Goal: Contribute content

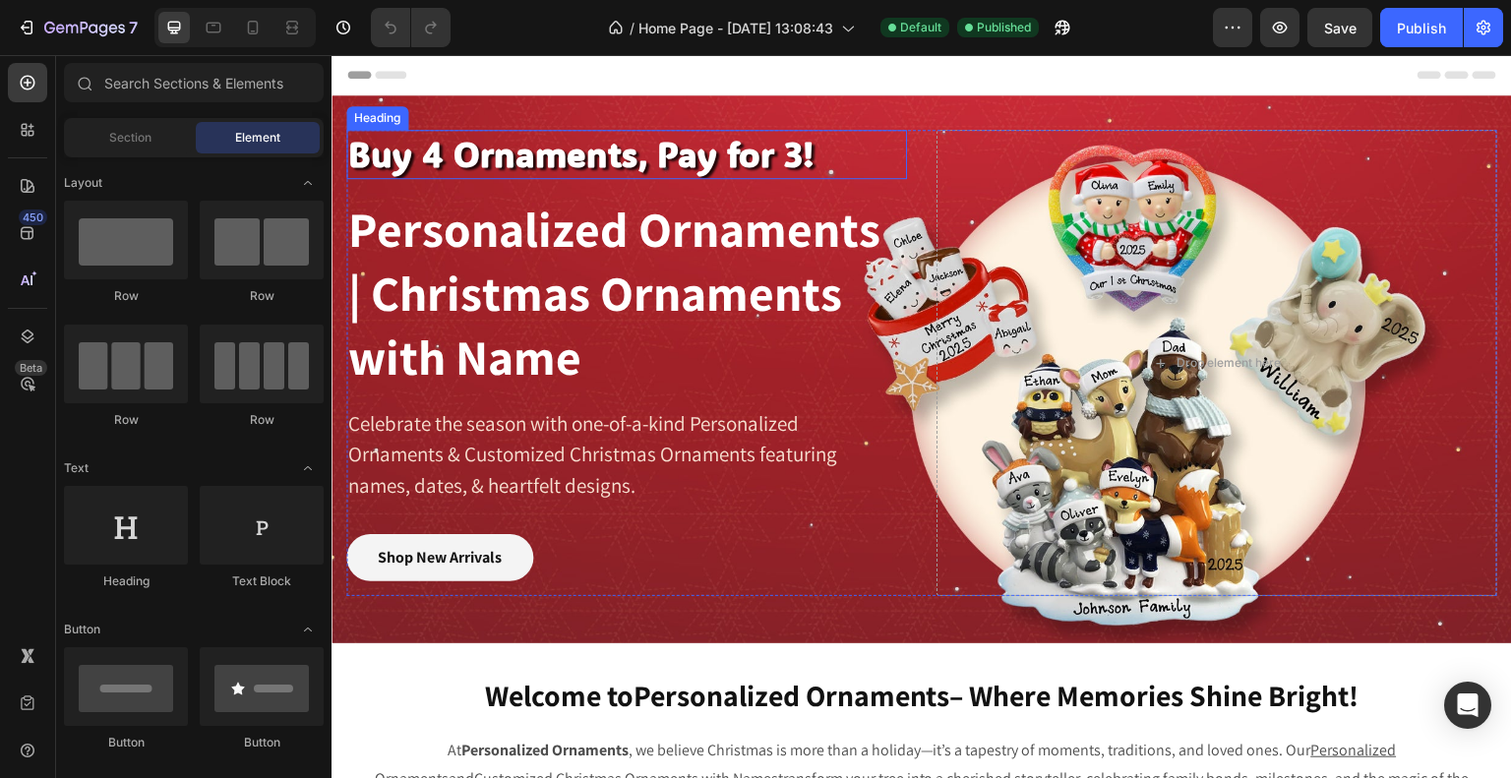
click at [660, 171] on h2 "Buy 4 Ornaments, Pay for 3!" at bounding box center [619, 154] width 546 height 49
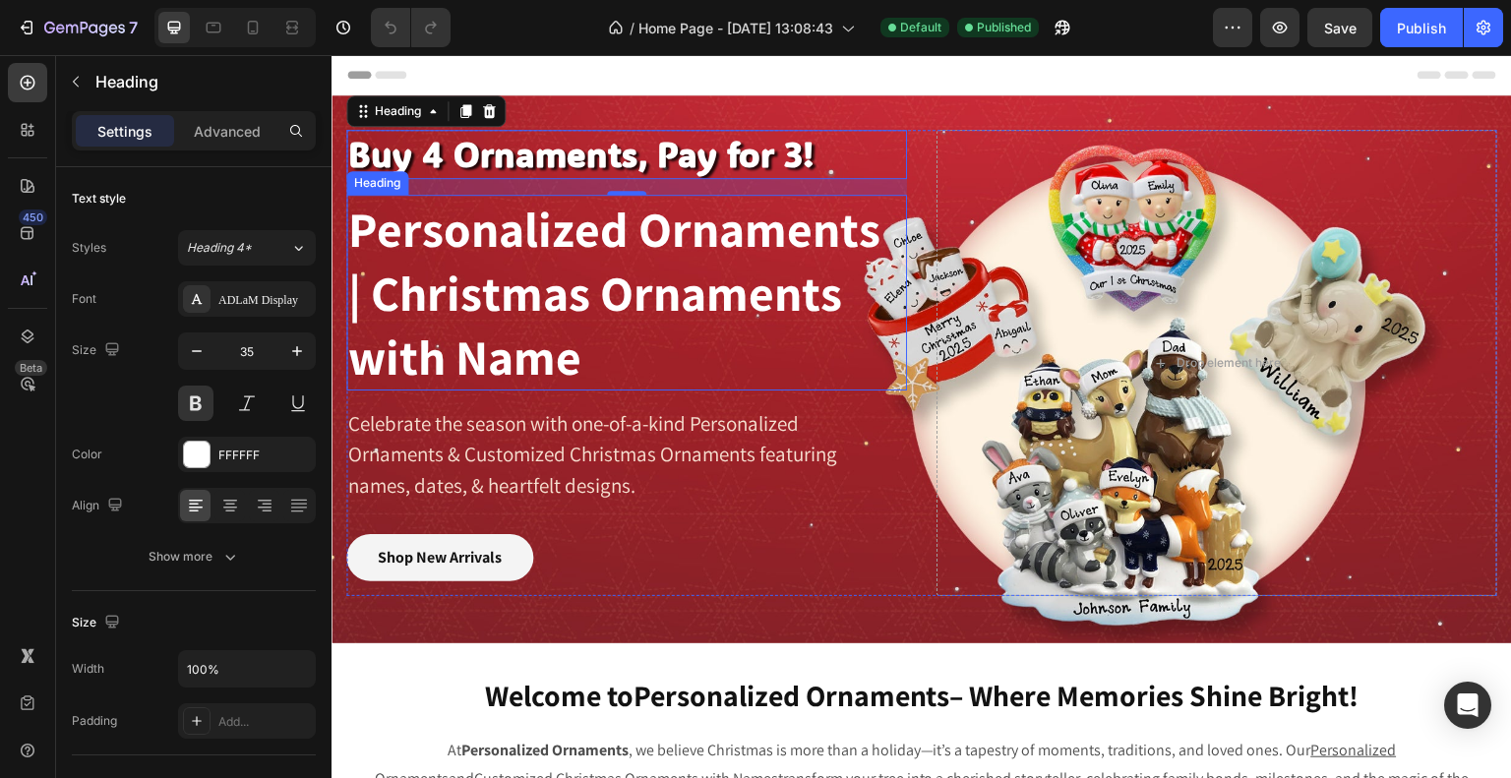
click at [516, 242] on h2 "Personalized Ornaments | Christmas Ornaments with Name" at bounding box center [619, 293] width 546 height 196
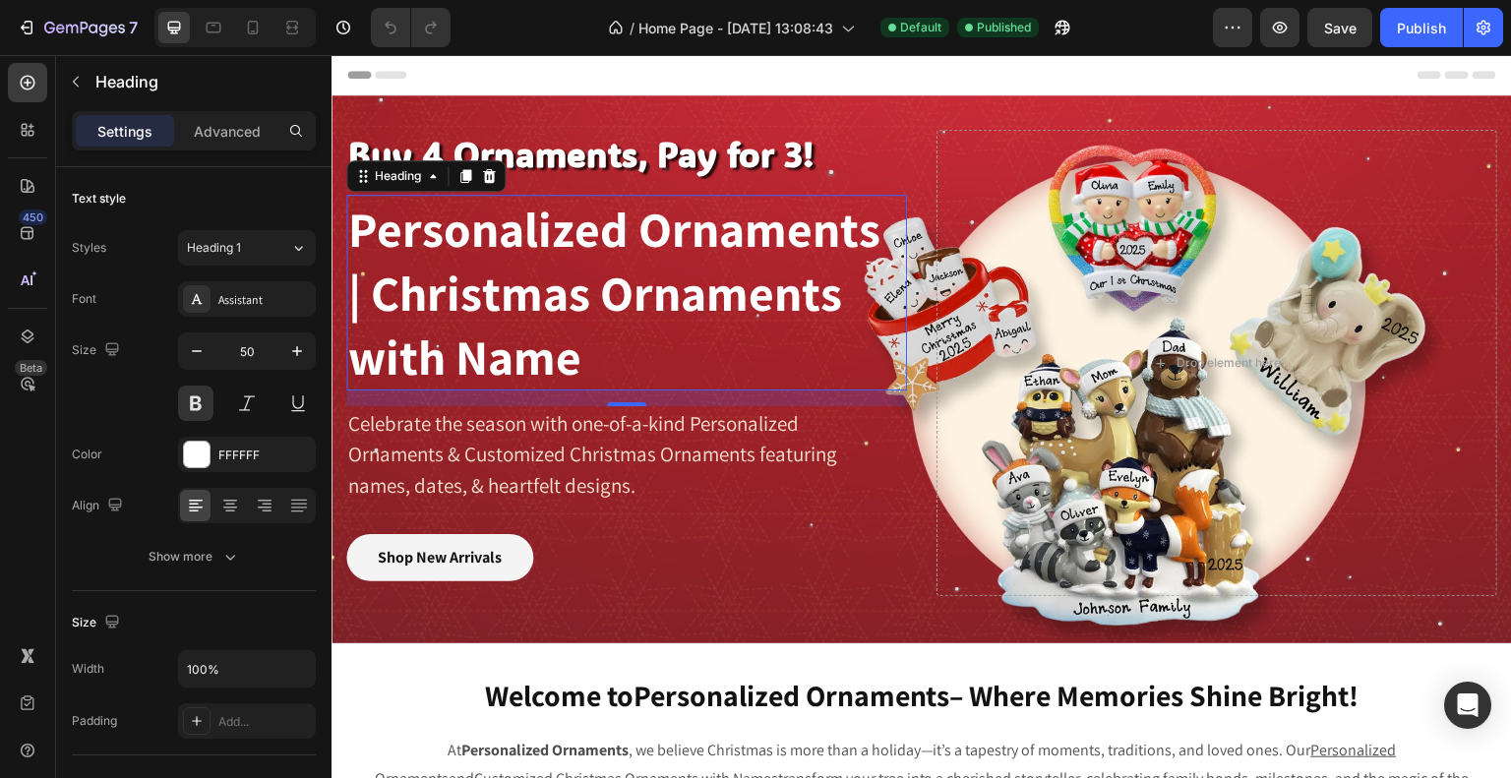
click at [587, 287] on h2 "Personalized Ornaments | Christmas Ornaments with Name" at bounding box center [619, 293] width 546 height 196
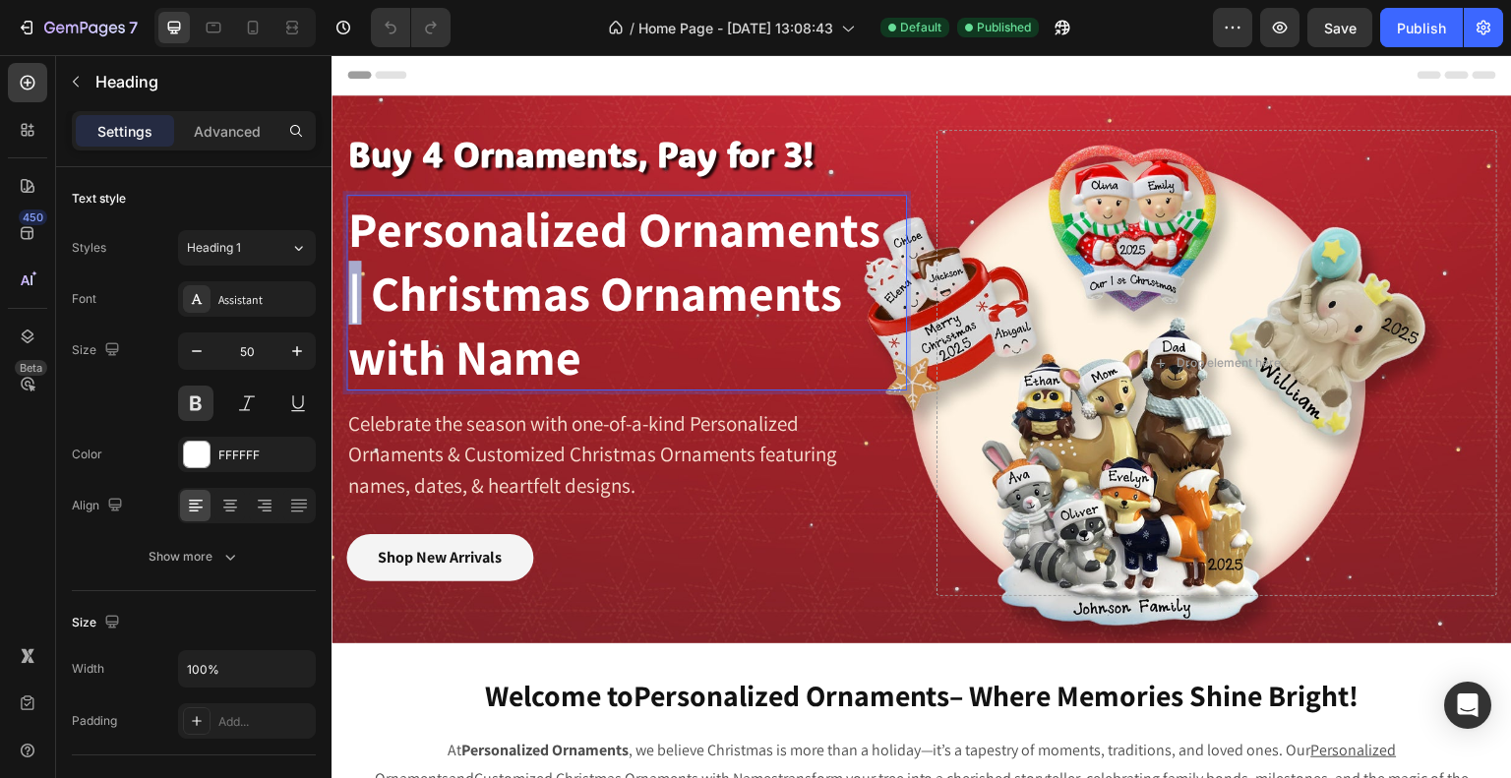
click at [587, 287] on p "Personalized Ornaments | Christmas Ornaments with Name" at bounding box center [619, 293] width 542 height 192
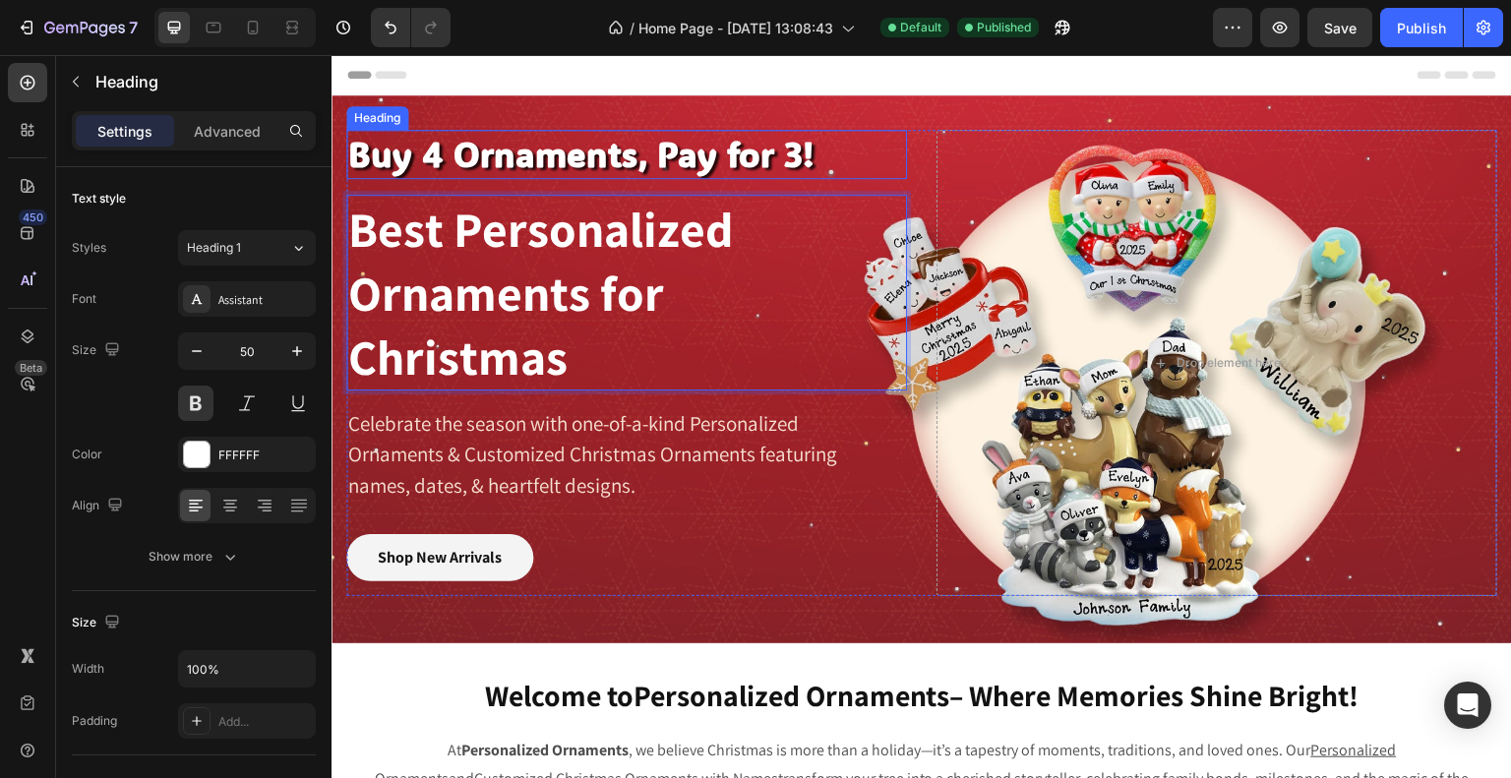
click at [635, 143] on h2 "Buy 4 Ornaments, Pay for 3!" at bounding box center [619, 154] width 546 height 49
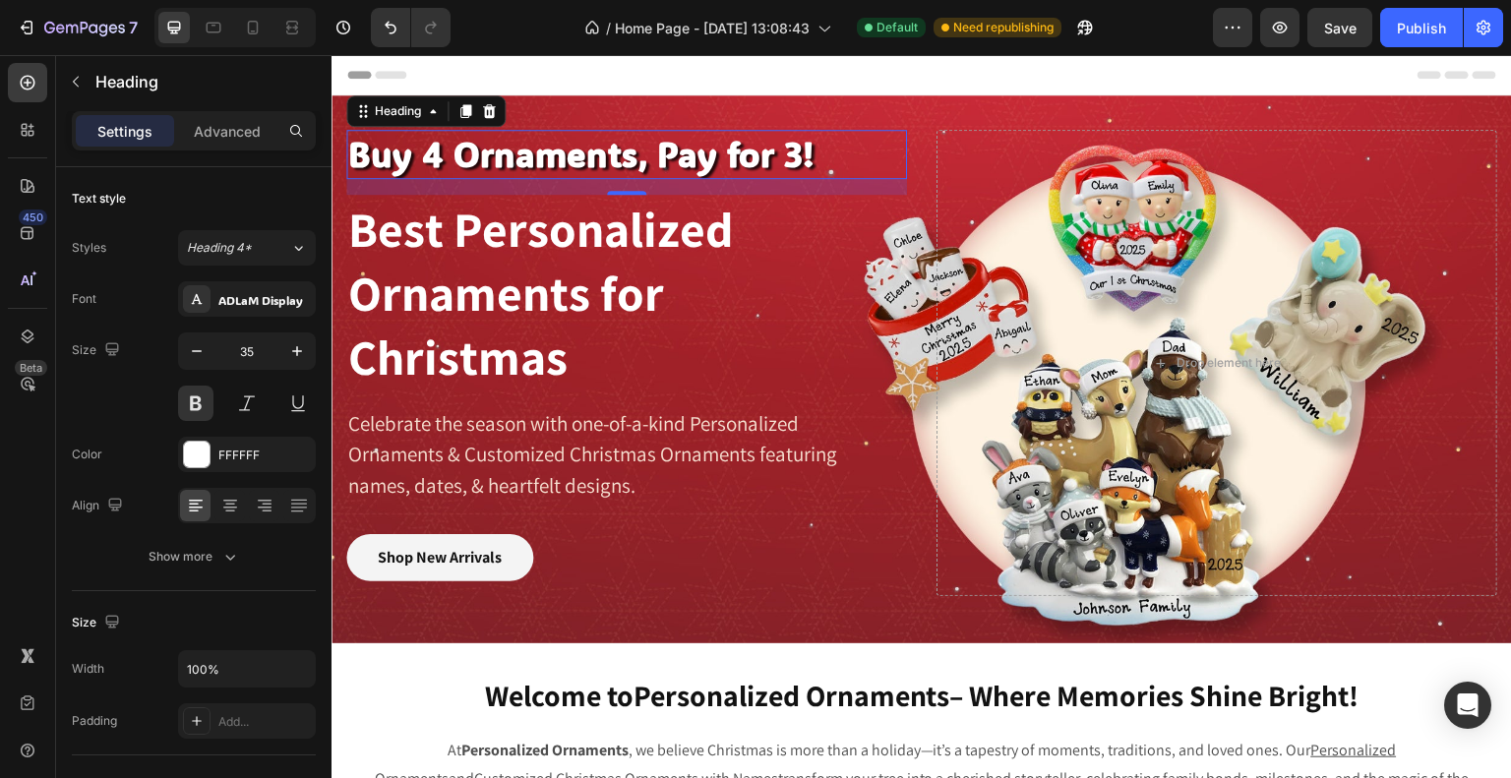
click at [539, 162] on h2 "Buy 4 Ornaments, Pay for 3!" at bounding box center [619, 154] width 546 height 49
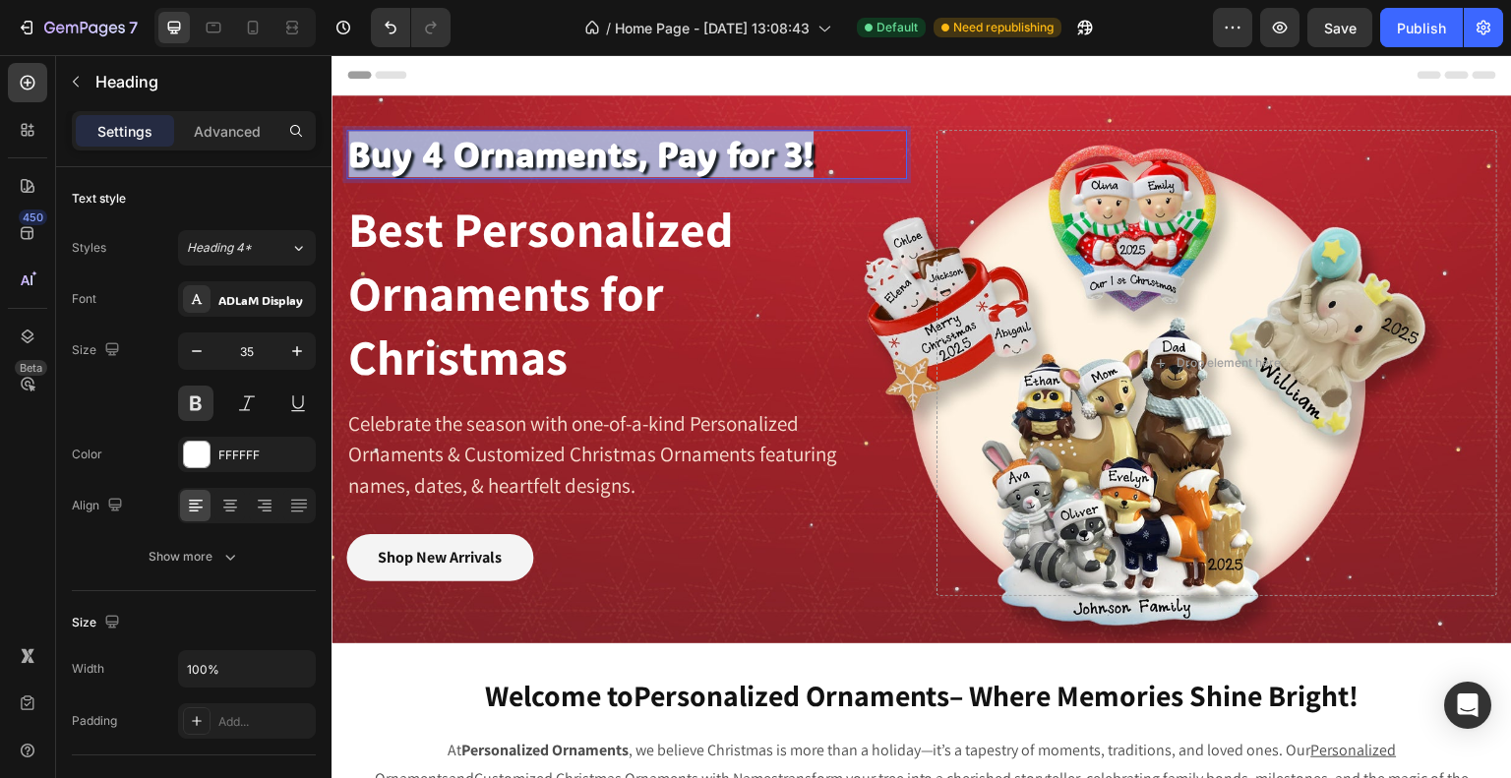
click at [539, 162] on p "Buy 4 Ornaments, Pay for 3!" at bounding box center [619, 154] width 542 height 45
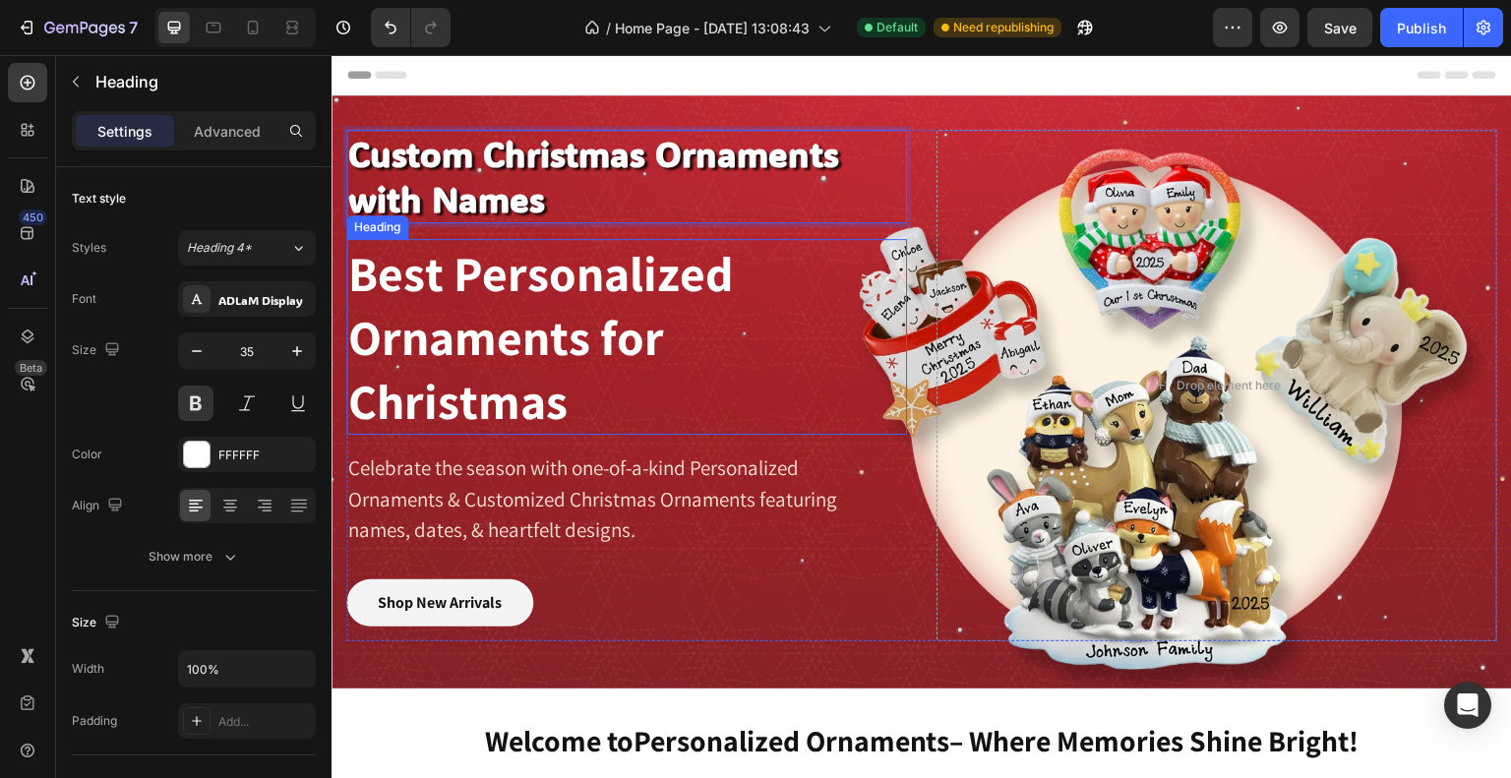
click at [694, 275] on p "Best Personalized Ornaments for Christmas" at bounding box center [619, 337] width 542 height 192
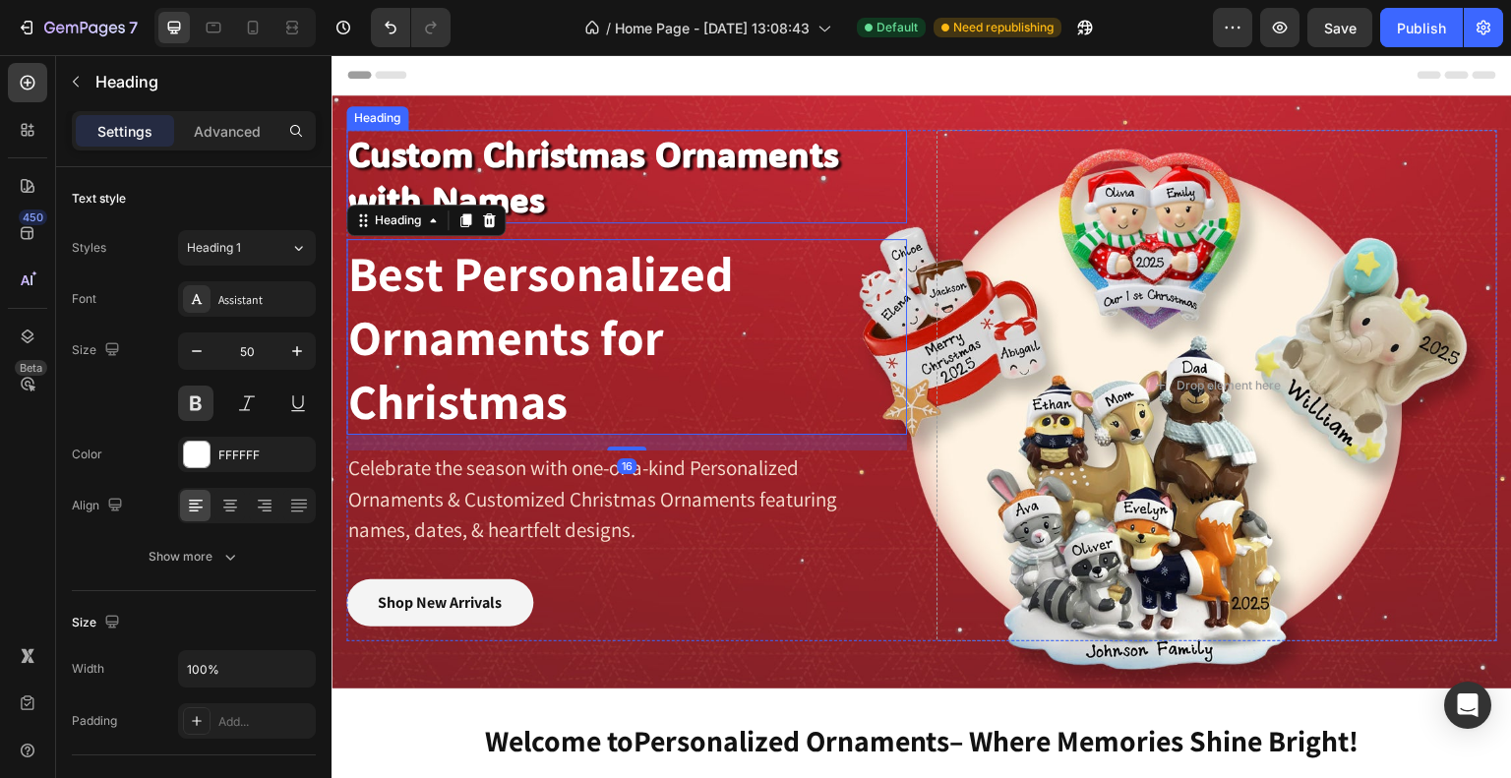
click at [681, 162] on p "Custom Christmas Ornaments with Names" at bounding box center [619, 177] width 542 height 90
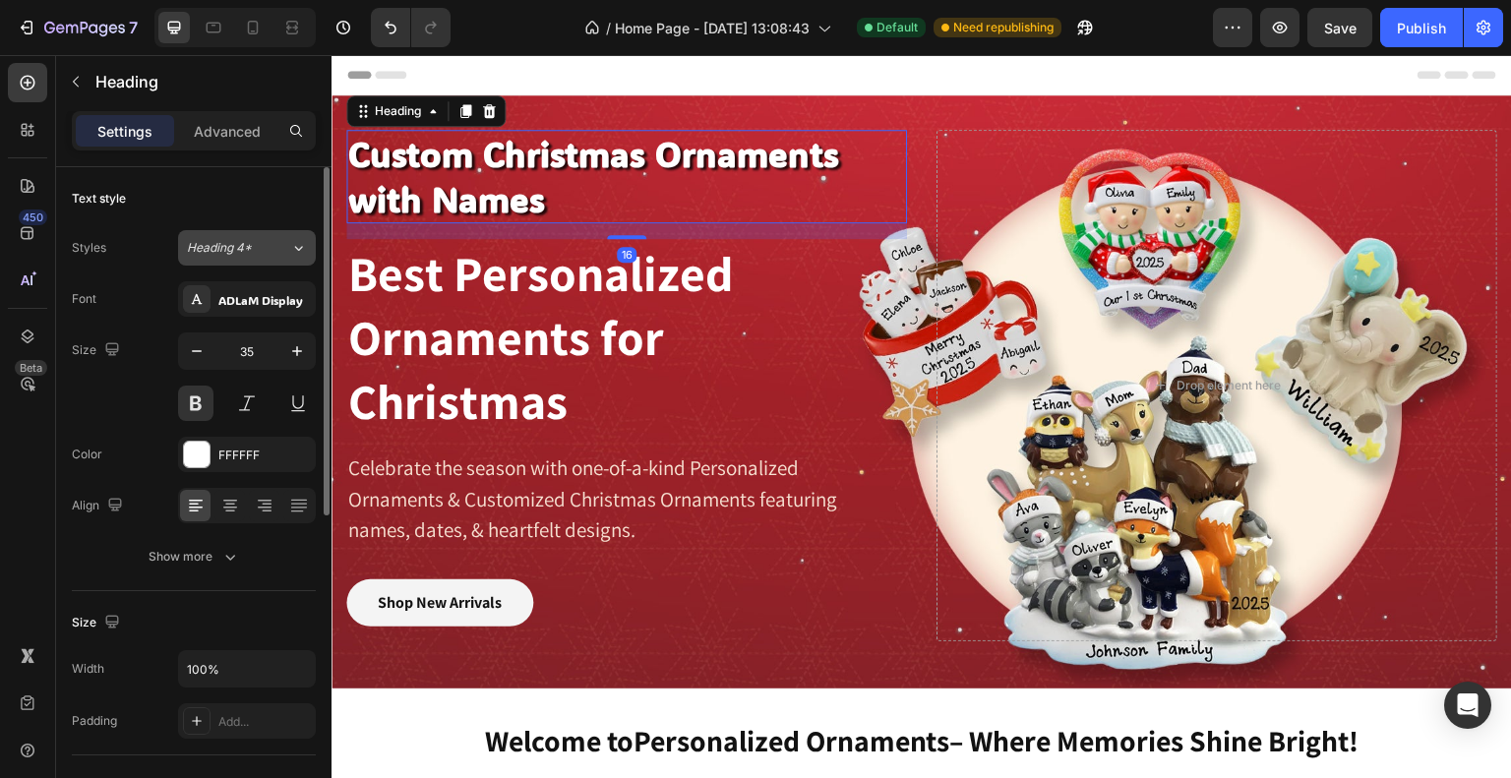
click at [252, 247] on span "Heading 4*" at bounding box center [219, 248] width 65 height 18
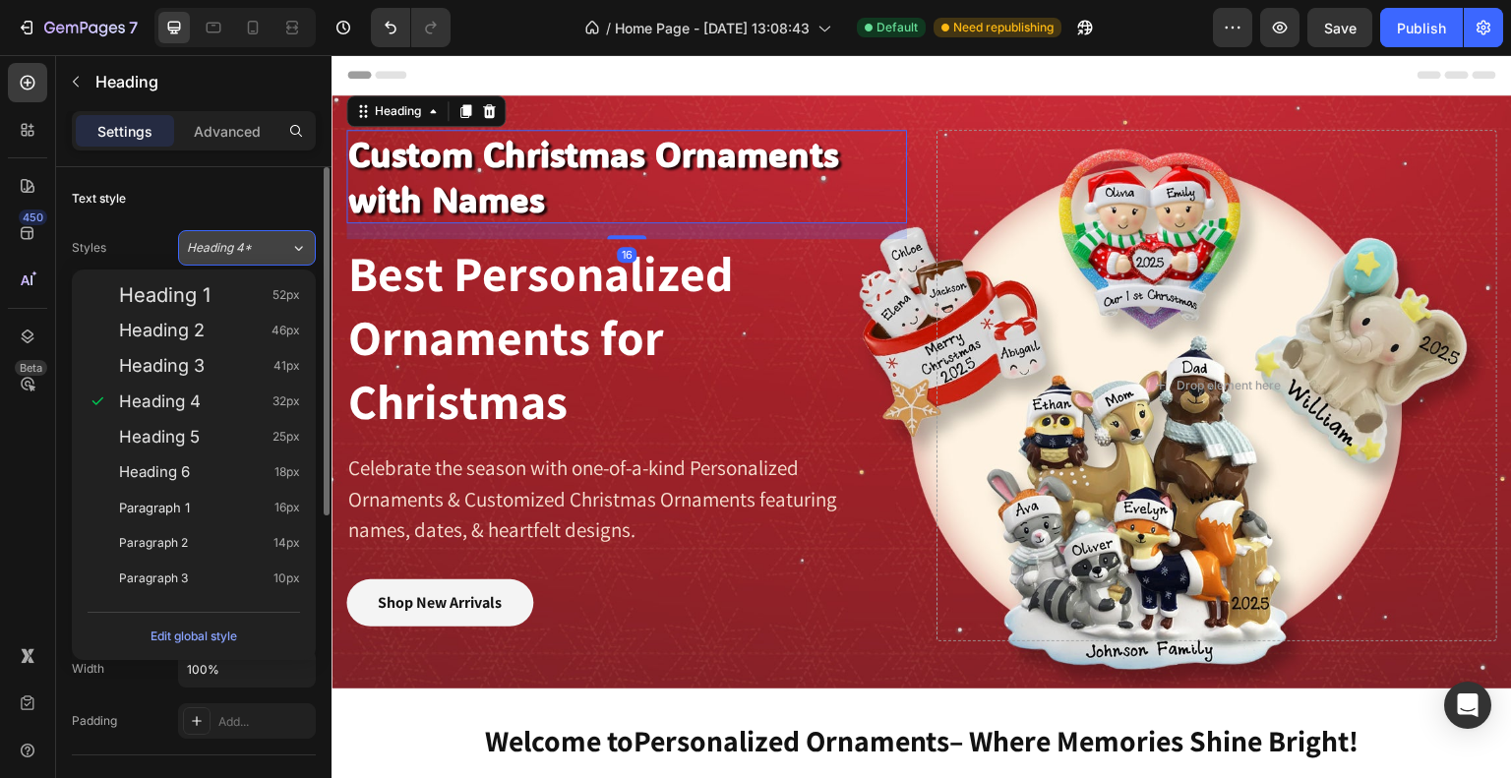
click at [252, 247] on span "Heading 4*" at bounding box center [219, 248] width 65 height 18
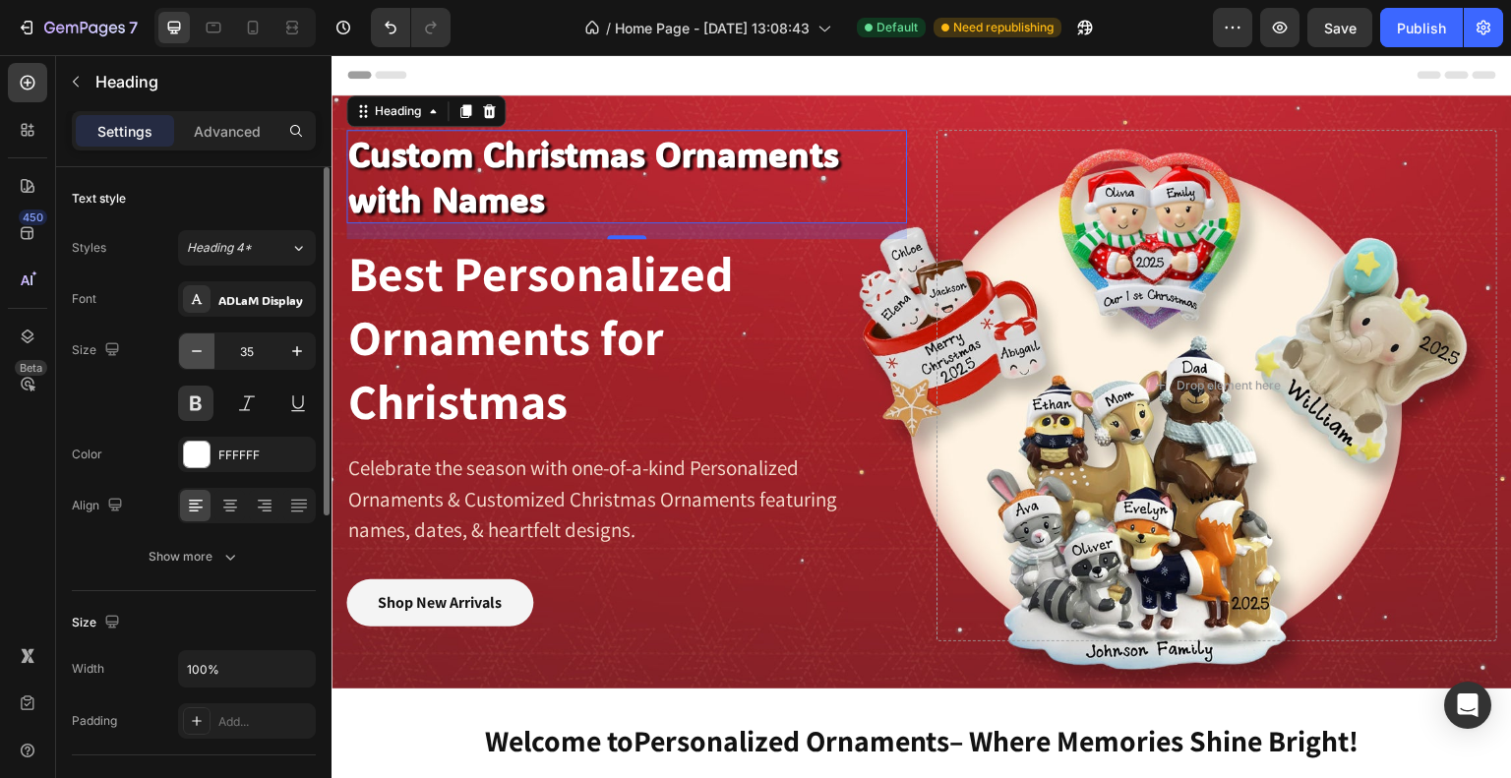
click at [195, 354] on icon "button" at bounding box center [197, 351] width 20 height 20
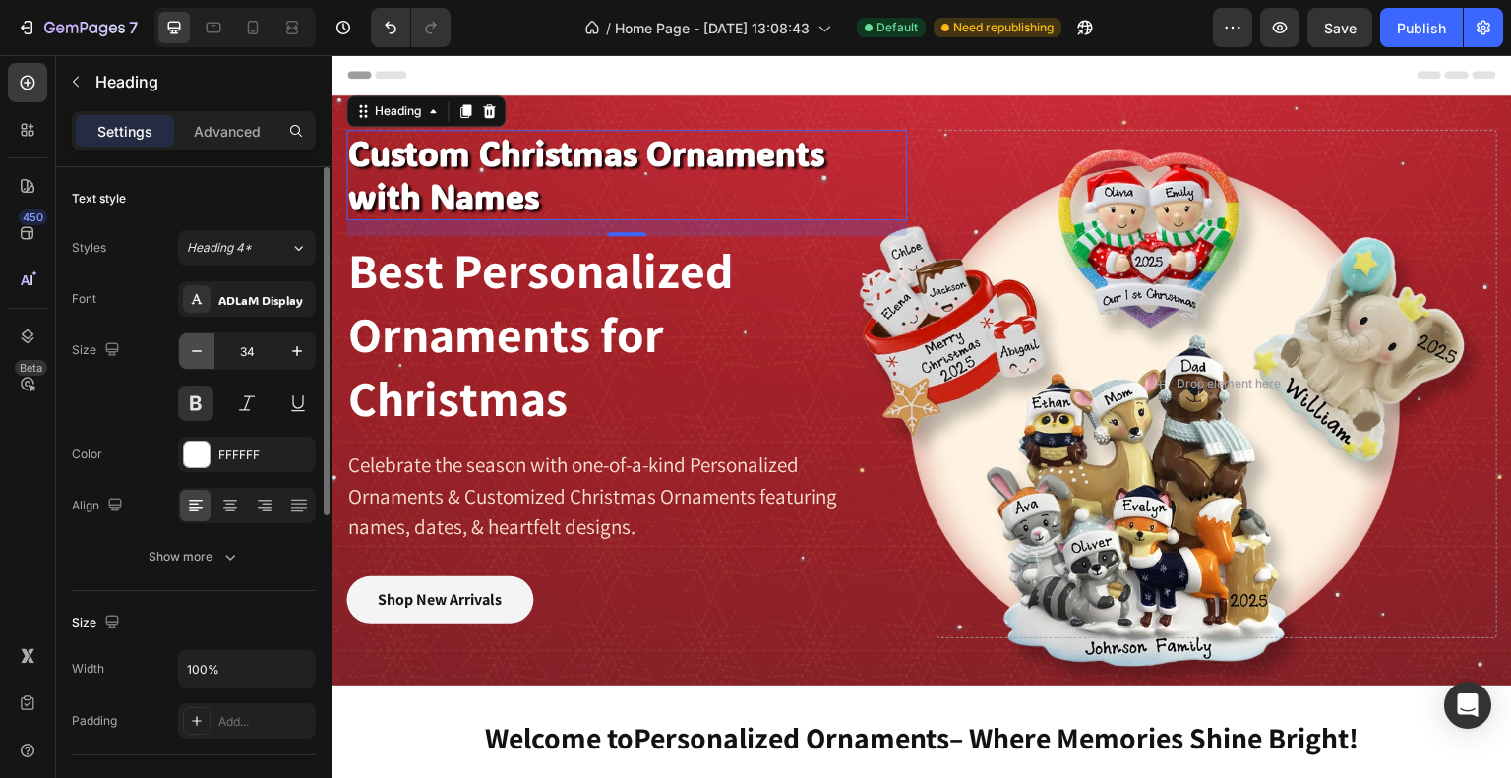
click at [195, 354] on icon "button" at bounding box center [197, 351] width 20 height 20
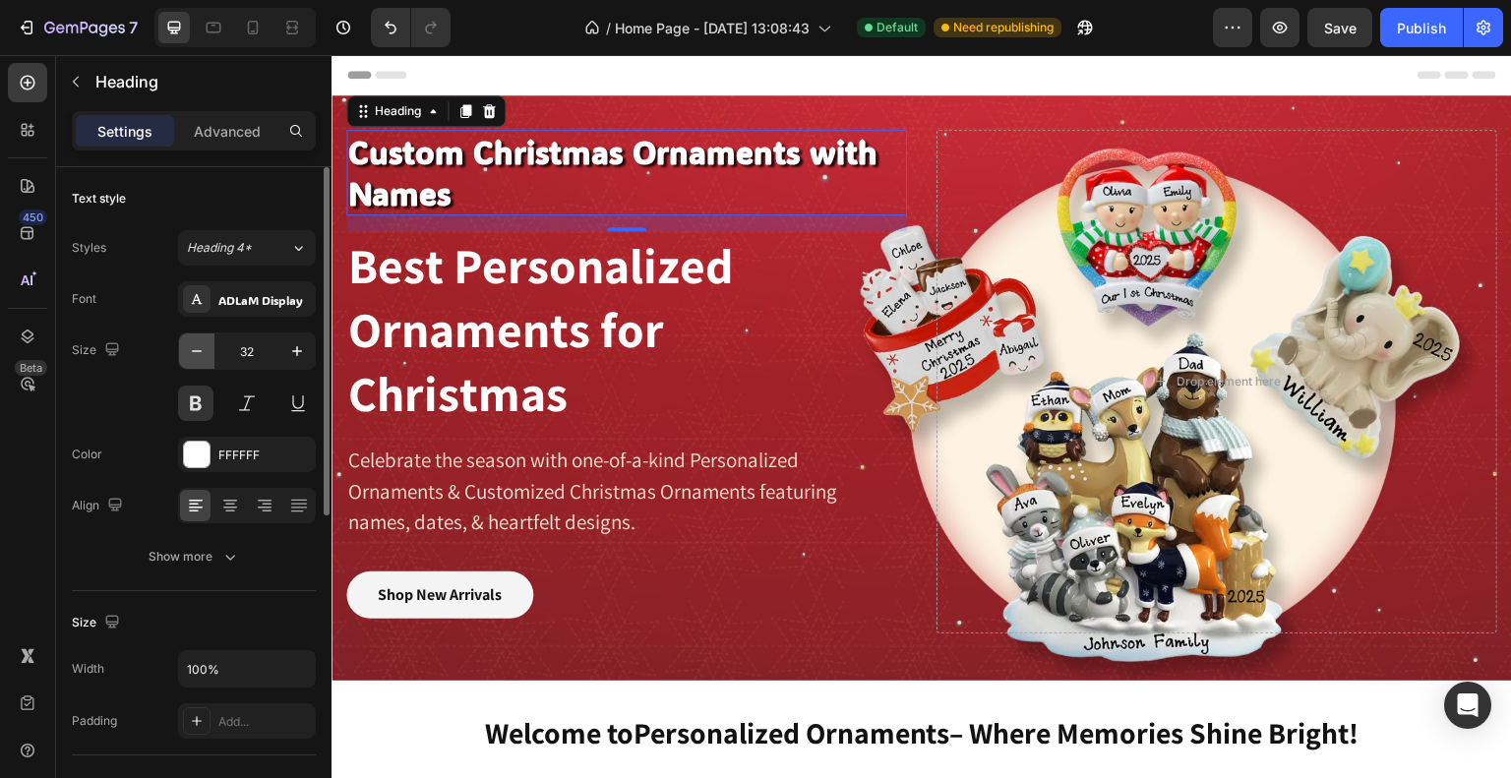
click at [195, 354] on icon "button" at bounding box center [197, 351] width 20 height 20
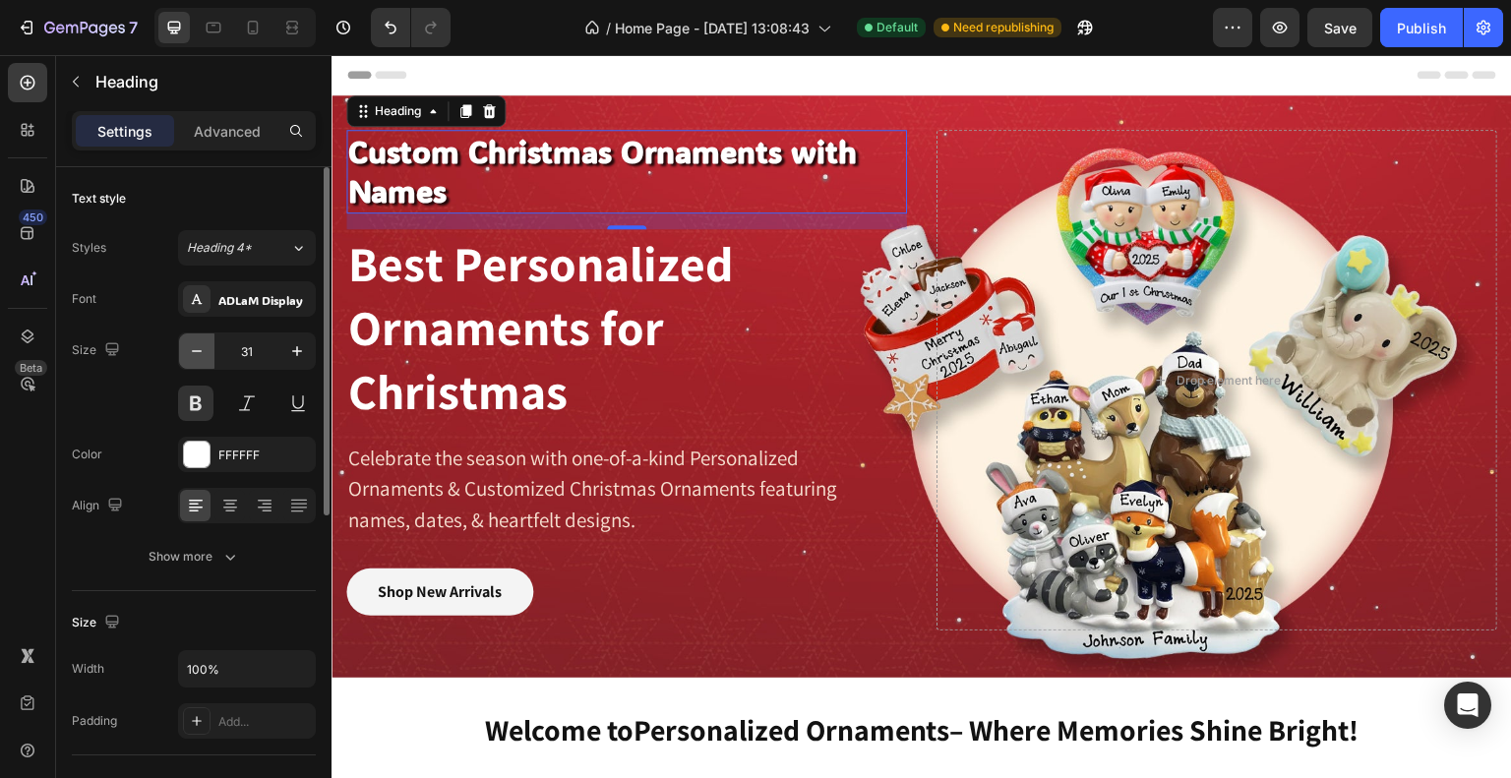
click at [195, 354] on icon "button" at bounding box center [197, 351] width 20 height 20
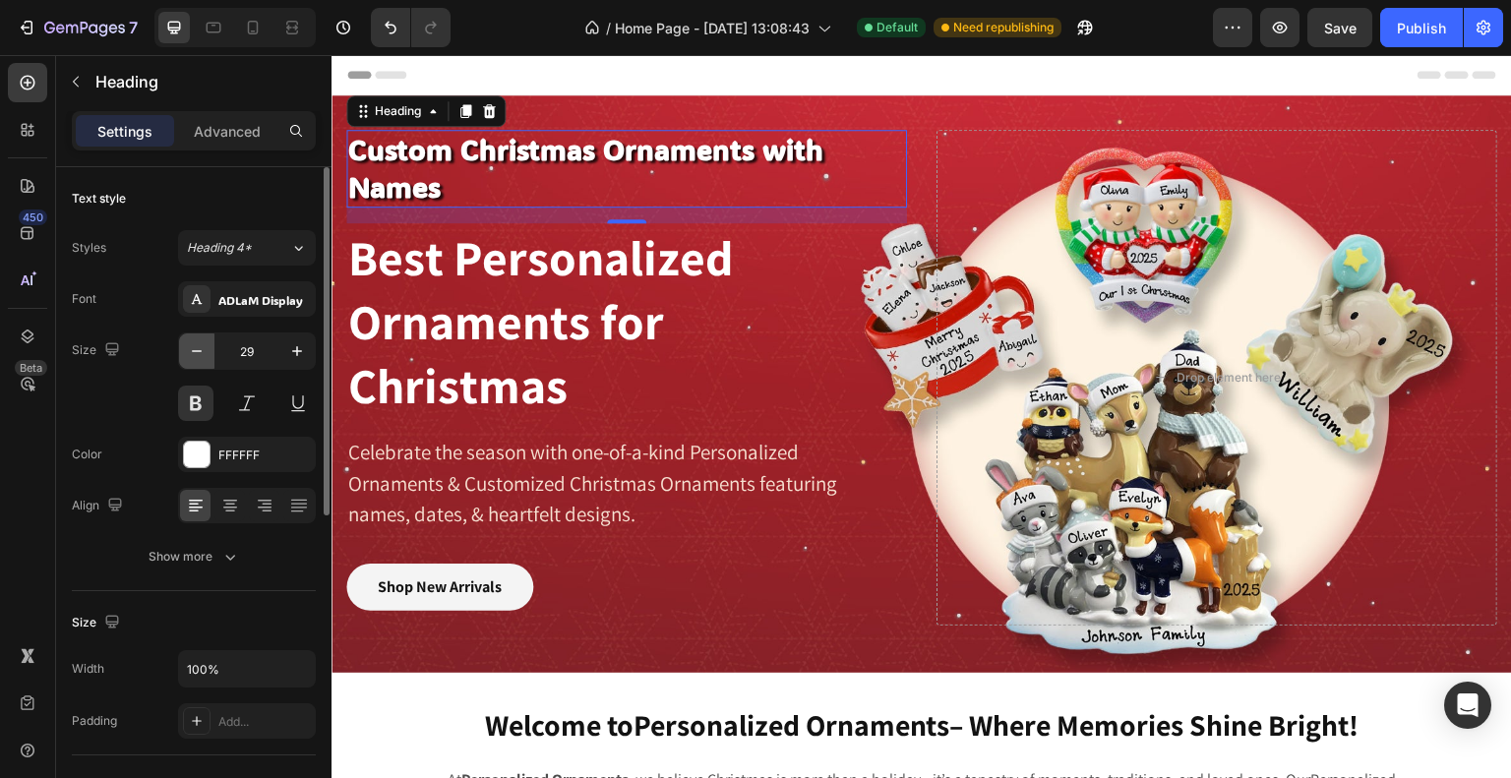
click at [195, 354] on icon "button" at bounding box center [197, 351] width 20 height 20
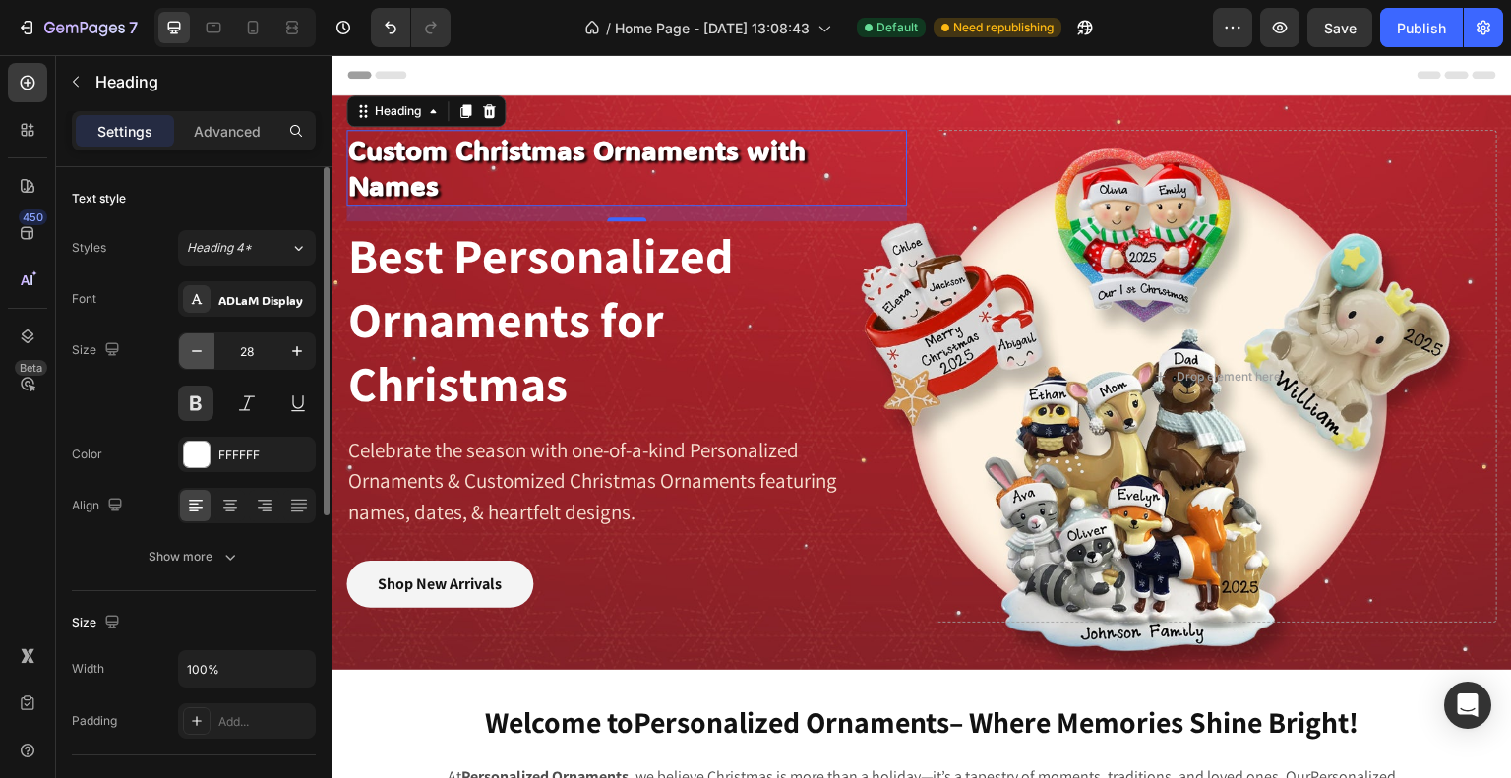
click at [195, 354] on icon "button" at bounding box center [197, 351] width 20 height 20
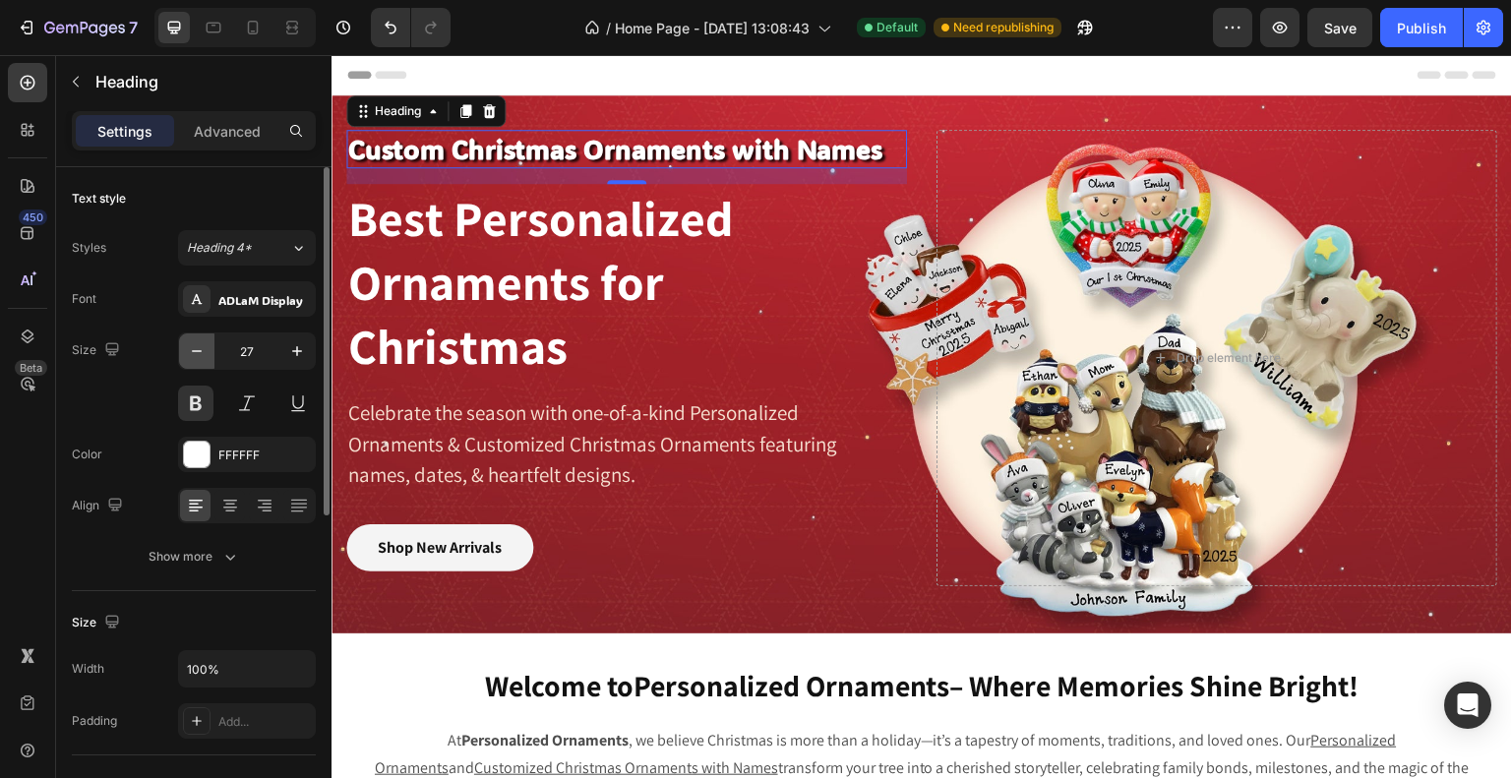
click at [195, 354] on icon "button" at bounding box center [197, 351] width 20 height 20
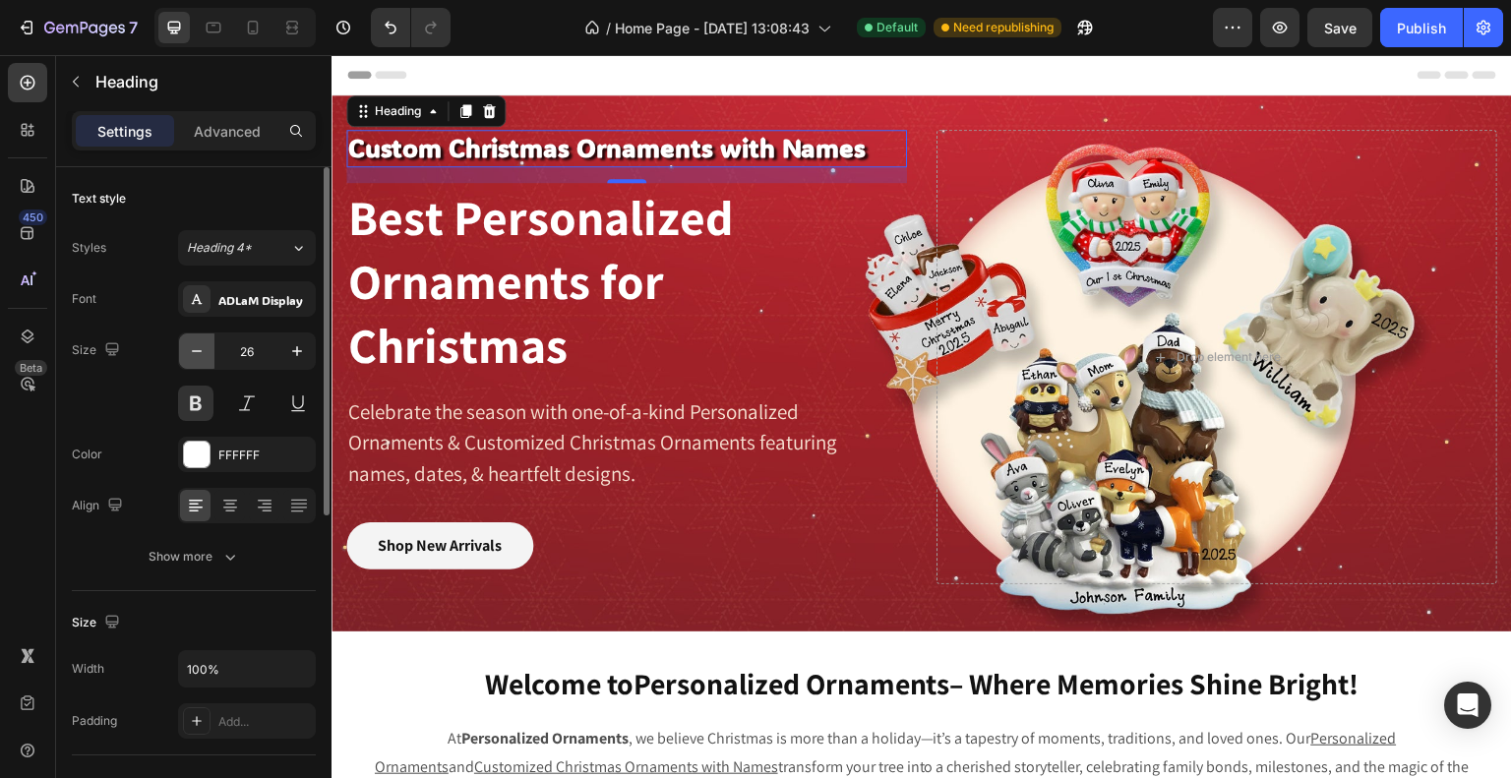
click at [195, 354] on icon "button" at bounding box center [197, 351] width 20 height 20
type input "25"
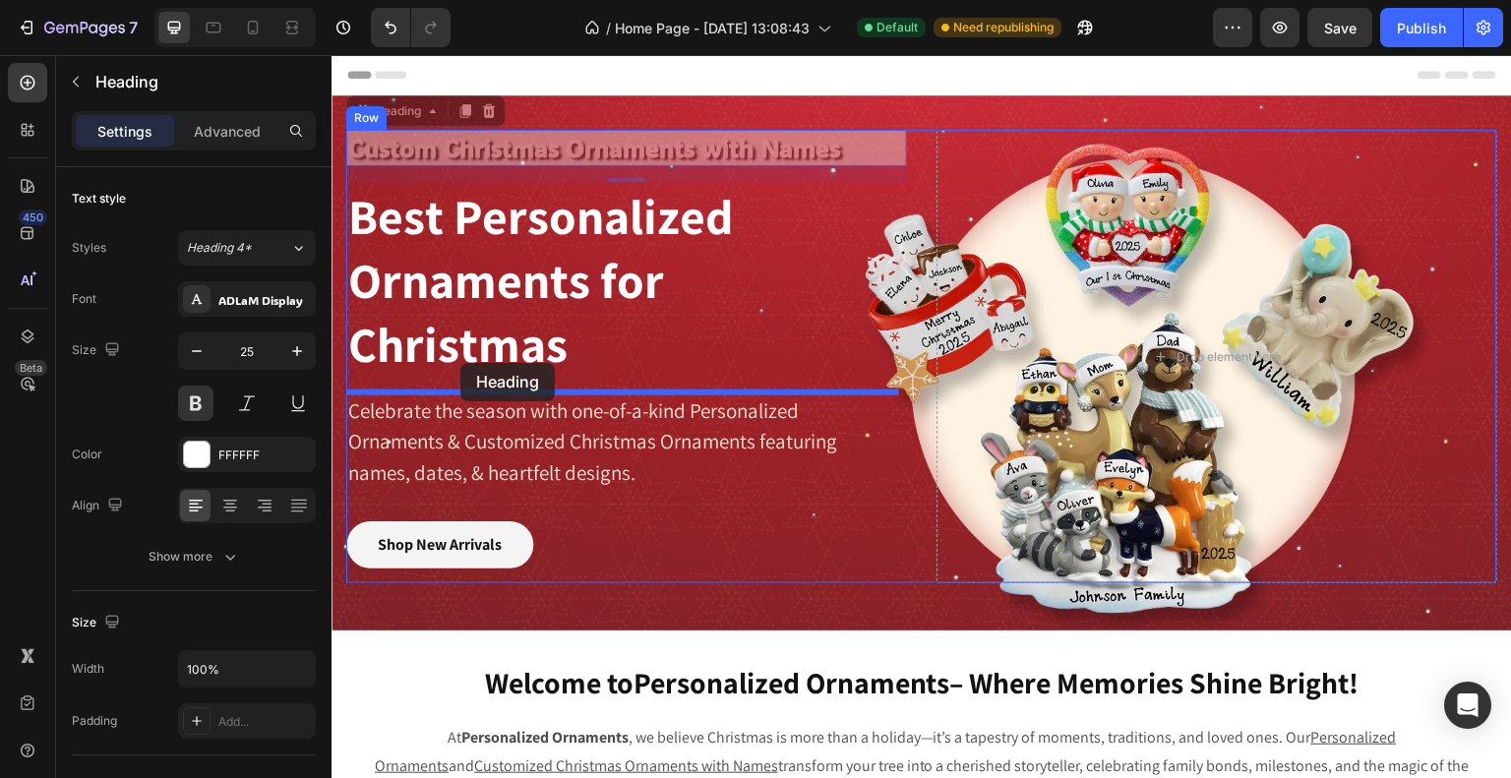
drag, startPoint x: 358, startPoint y: 137, endPoint x: 460, endPoint y: 363, distance: 248.4
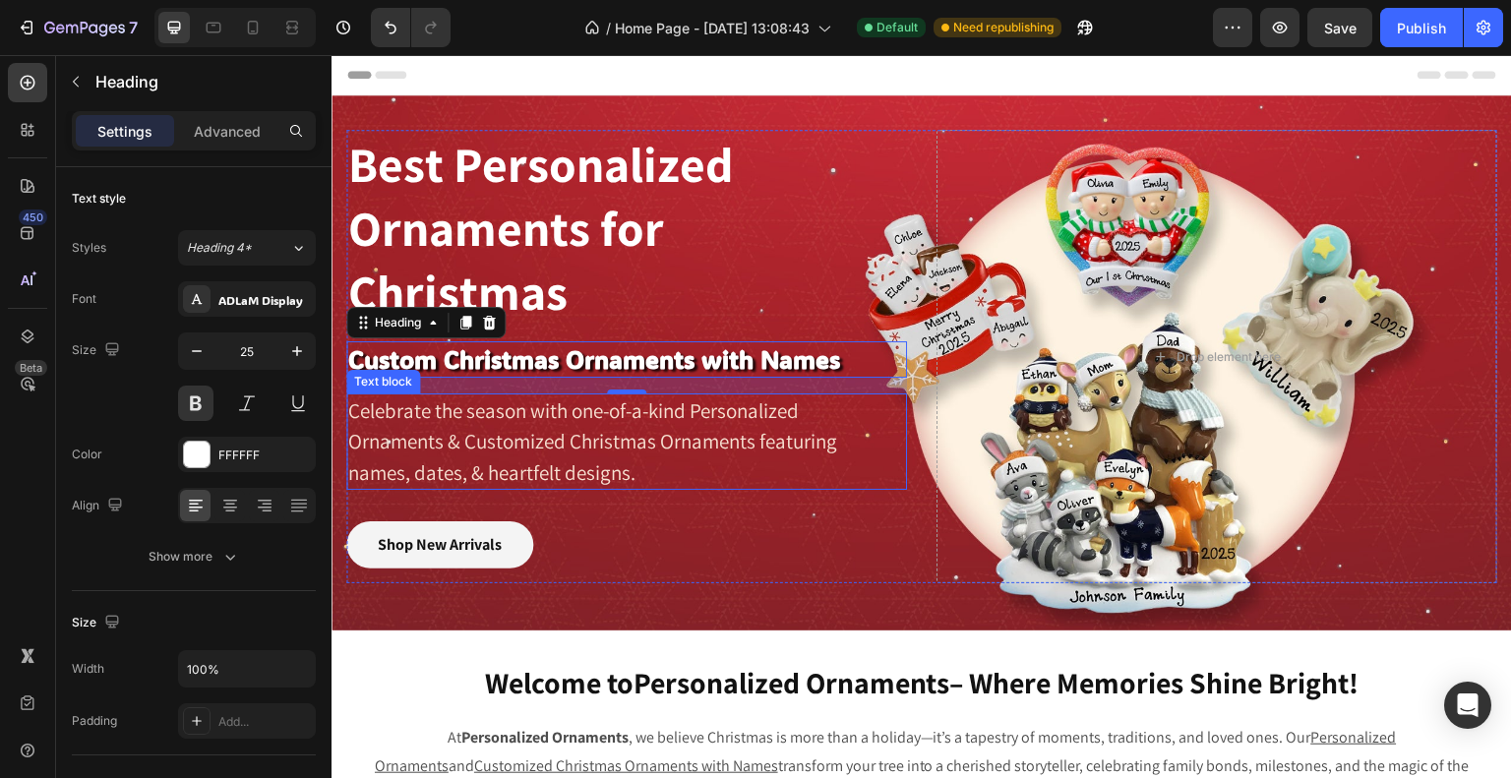
click at [579, 436] on p "Celebrate the season with one-of-a-kind Personalized Ornaments & Customized Chr…" at bounding box center [616, 442] width 537 height 93
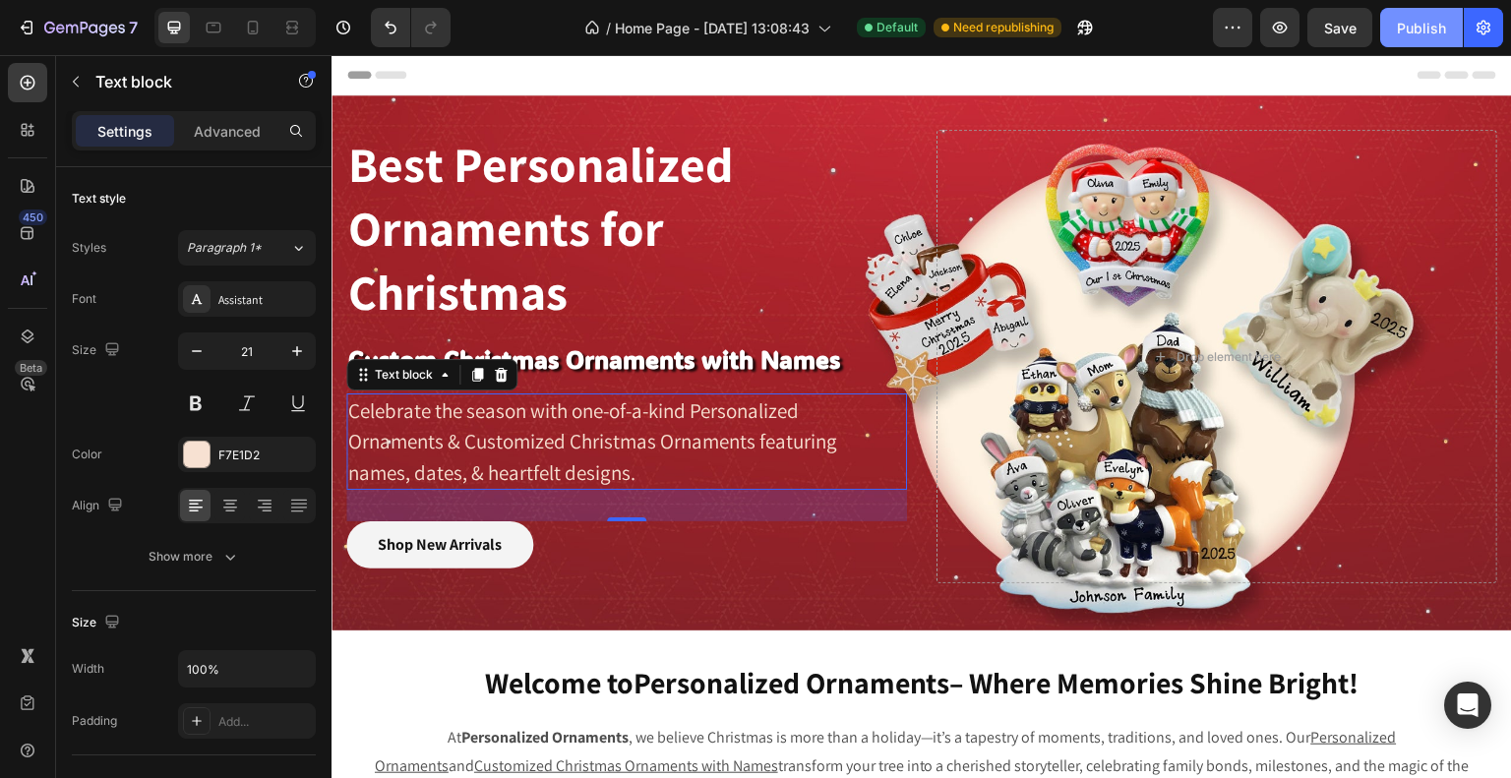
click at [1409, 27] on div "Publish" at bounding box center [1421, 28] width 49 height 21
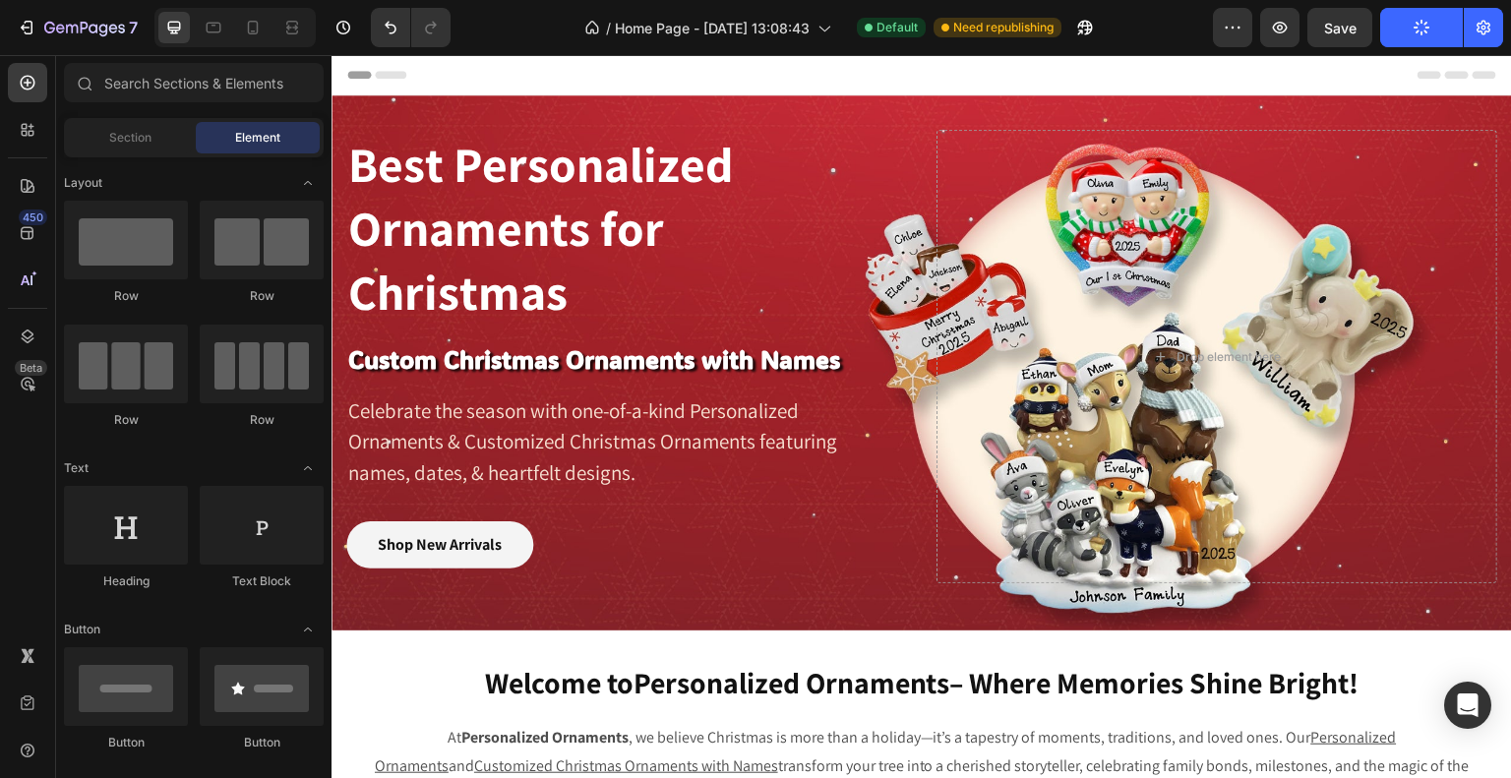
scroll to position [465, 0]
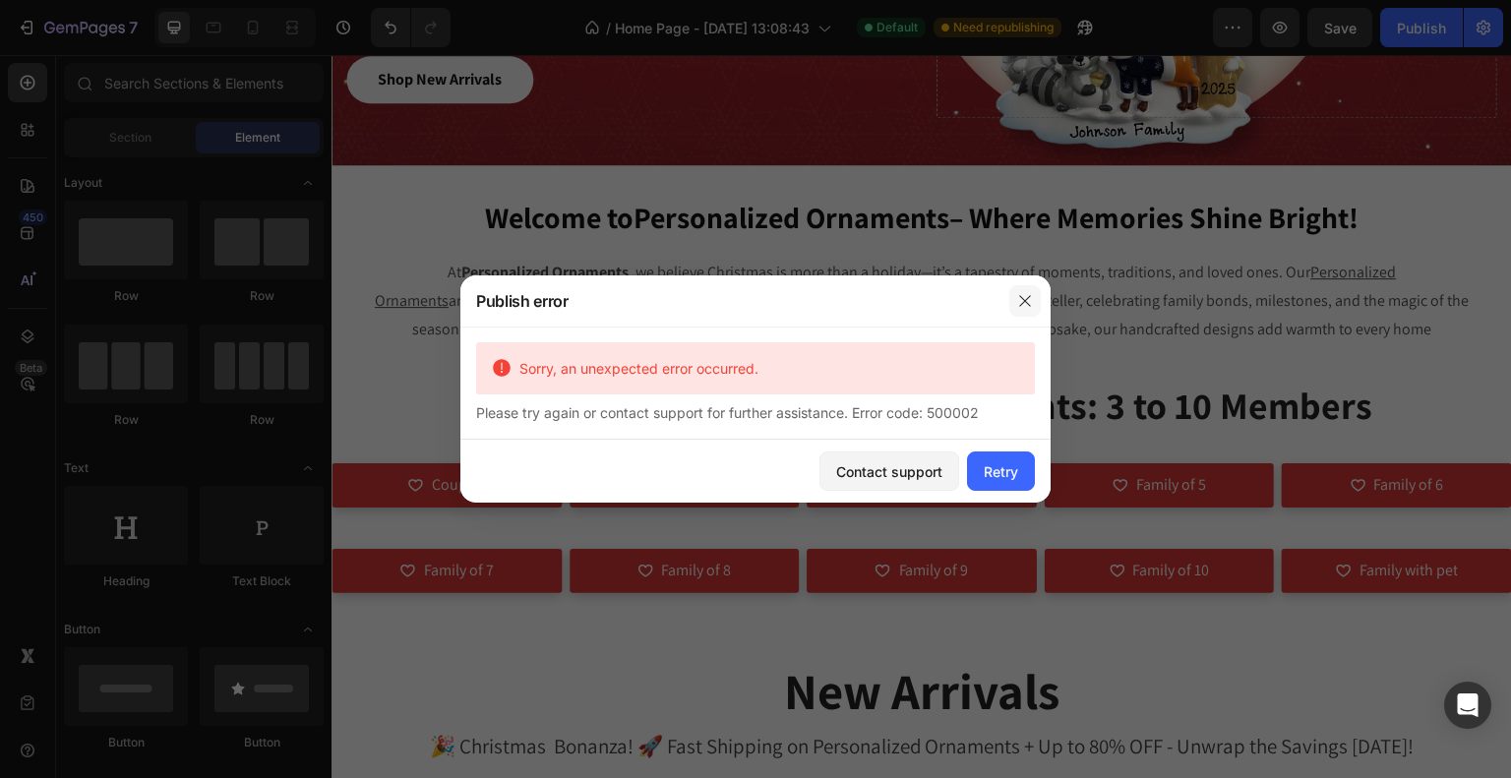
click at [1015, 303] on button "button" at bounding box center [1024, 300] width 31 height 31
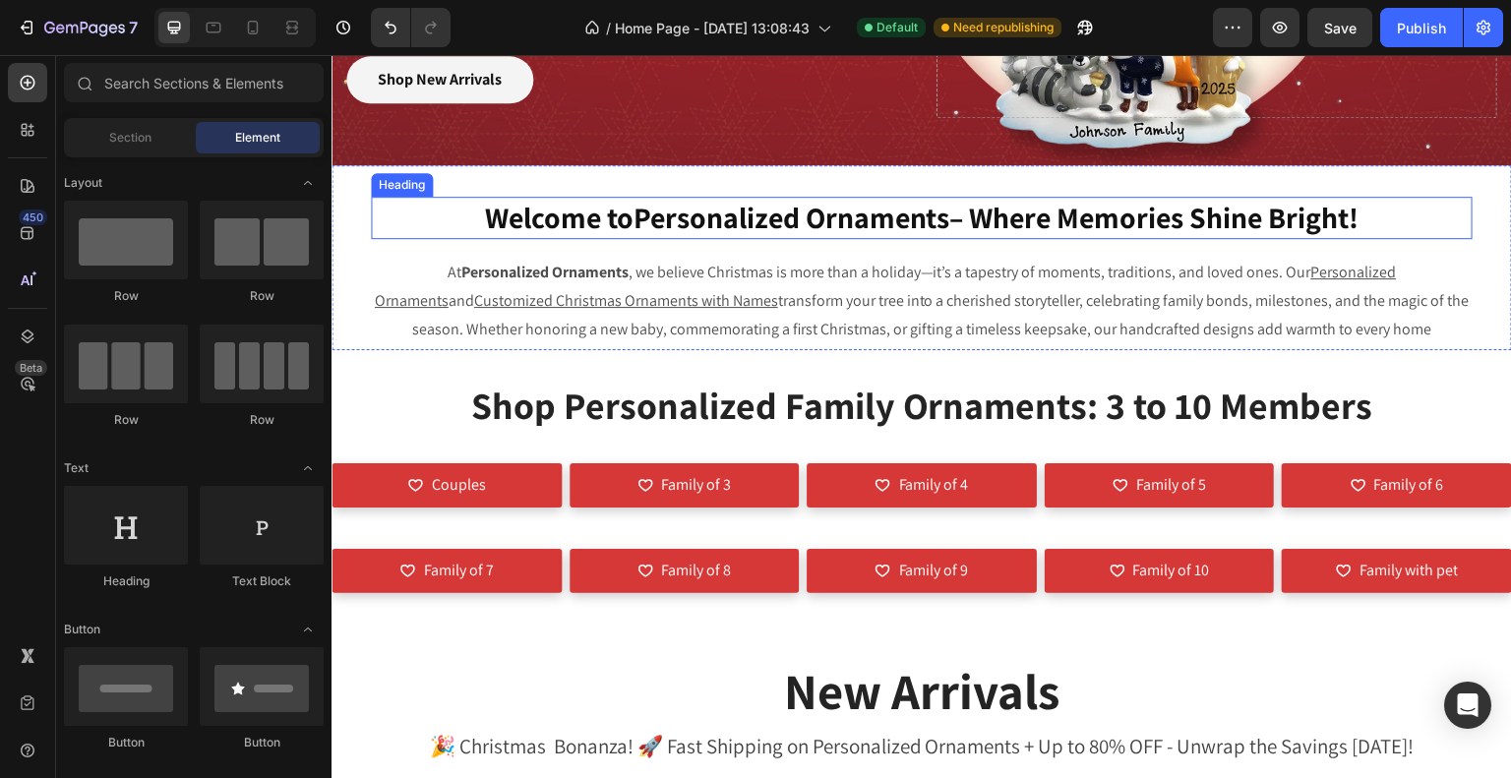
click at [979, 221] on h2 "Welcome to Personalized Ornaments – Where Memories Shine Bright!" at bounding box center [922, 218] width 1102 height 42
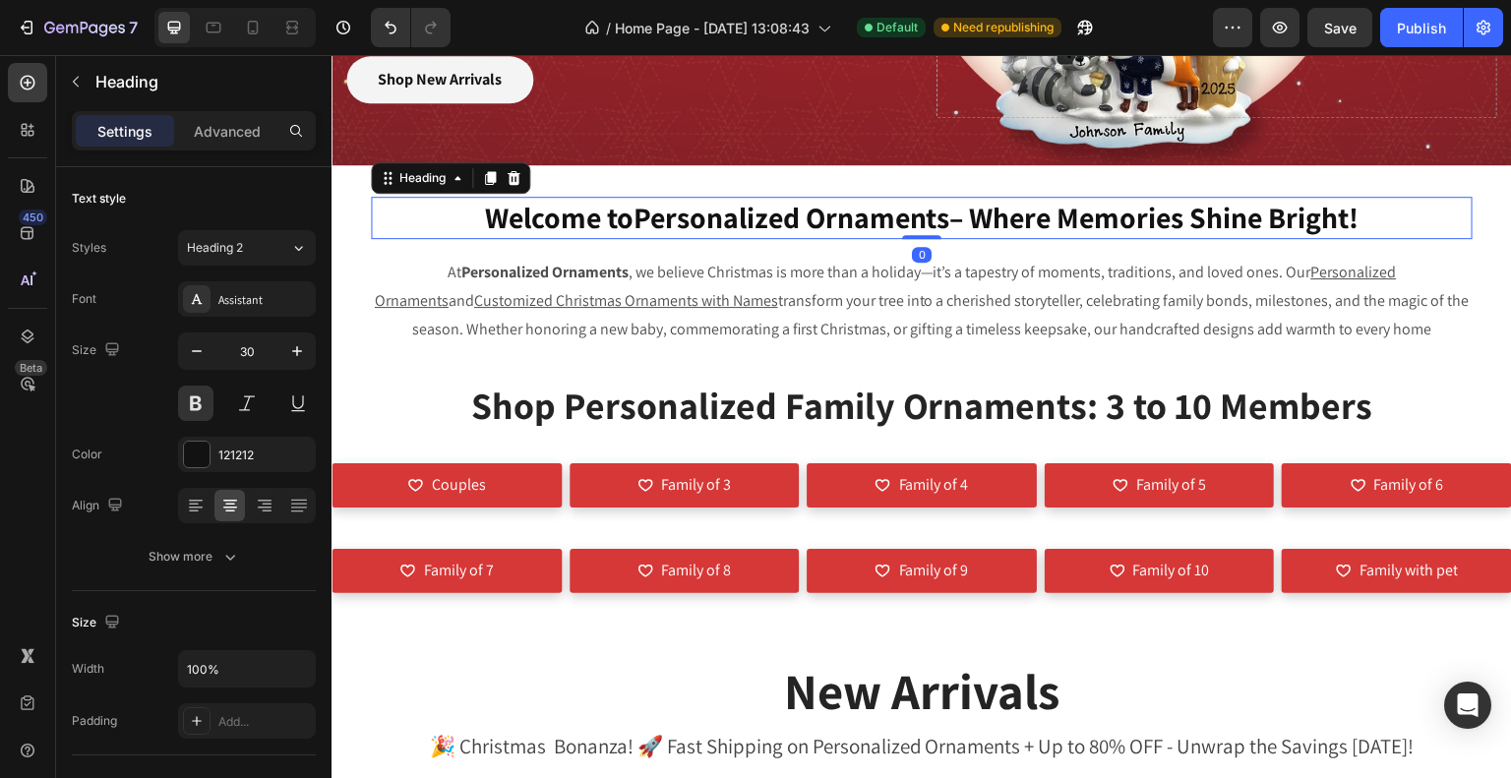
click at [979, 221] on h2 "Welcome to Personalized Ornaments – Where Memories Shine Bright!" at bounding box center [922, 218] width 1102 height 42
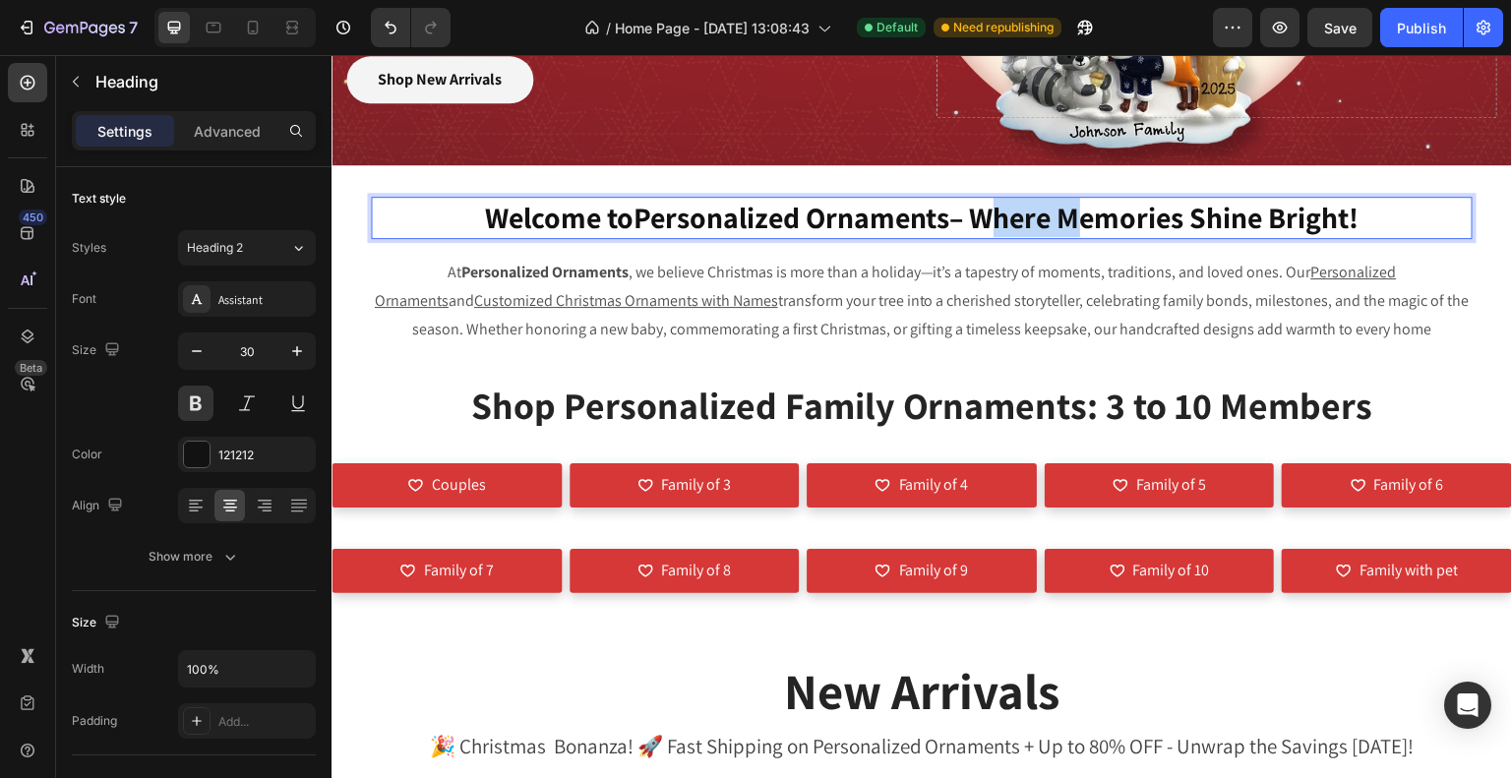
click at [979, 221] on p "Welcome to Personalized Ornaments – Where Memories Shine Bright!" at bounding box center [922, 218] width 1098 height 38
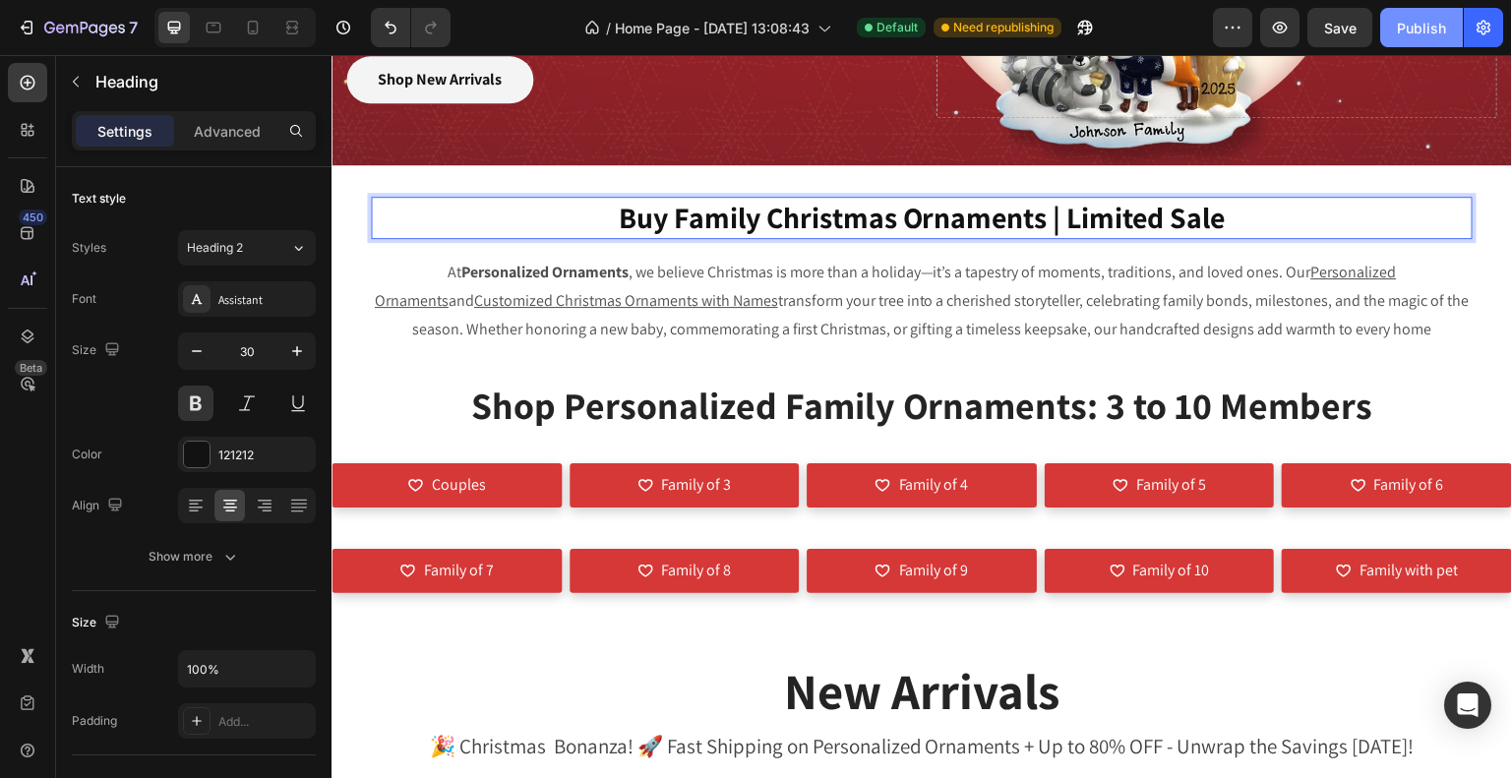
click at [1430, 31] on div "Publish" at bounding box center [1421, 28] width 49 height 21
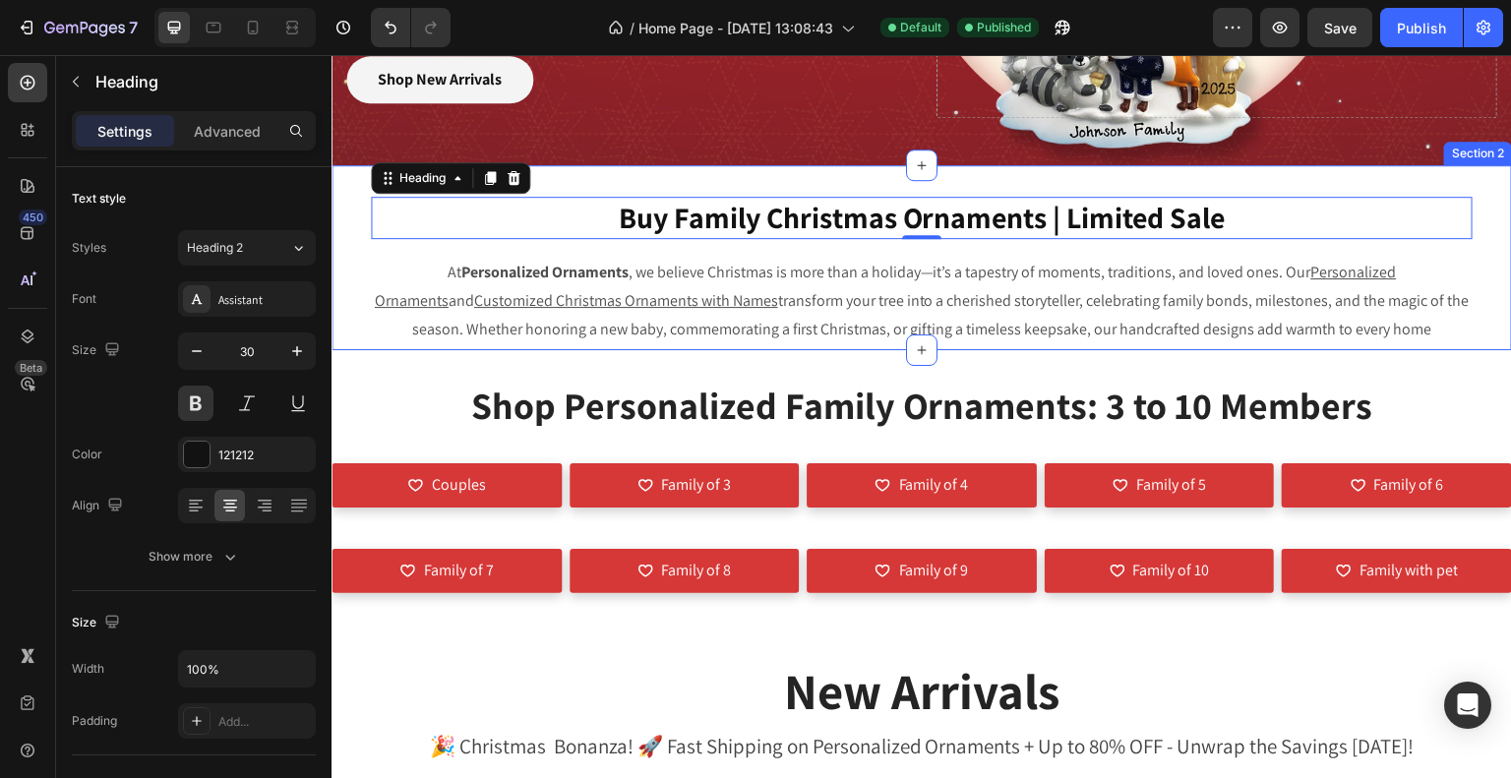
click at [642, 309] on u "Customized Christmas Ornaments with Names" at bounding box center [626, 300] width 304 height 21
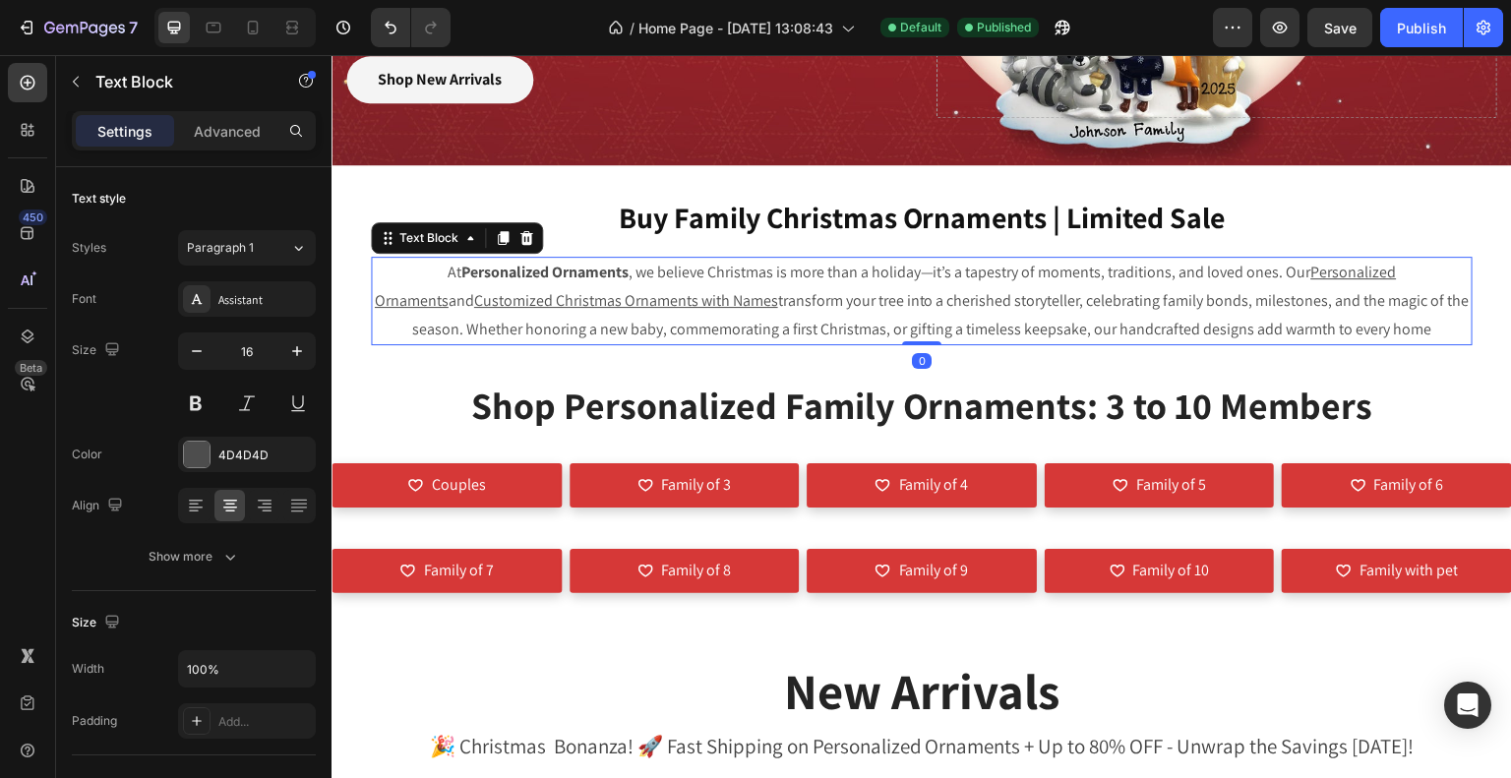
click at [929, 301] on p "At Personalized Ornaments , we believe Christmas is more than a holiday—it’s a …" at bounding box center [922, 301] width 1098 height 85
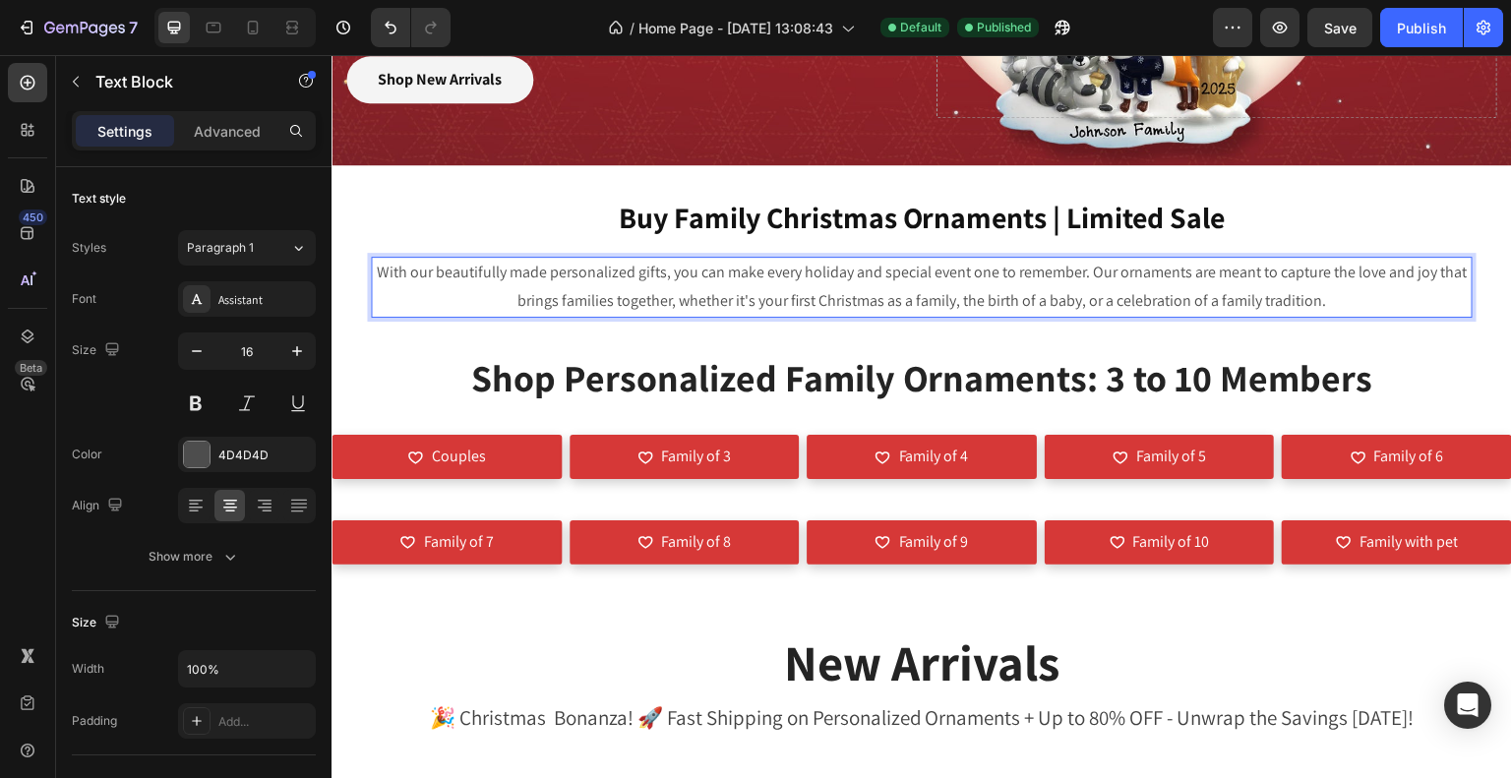
click at [652, 275] on p "With our beautifully made personalized gifts, you can make every holiday and sp…" at bounding box center [922, 287] width 1098 height 57
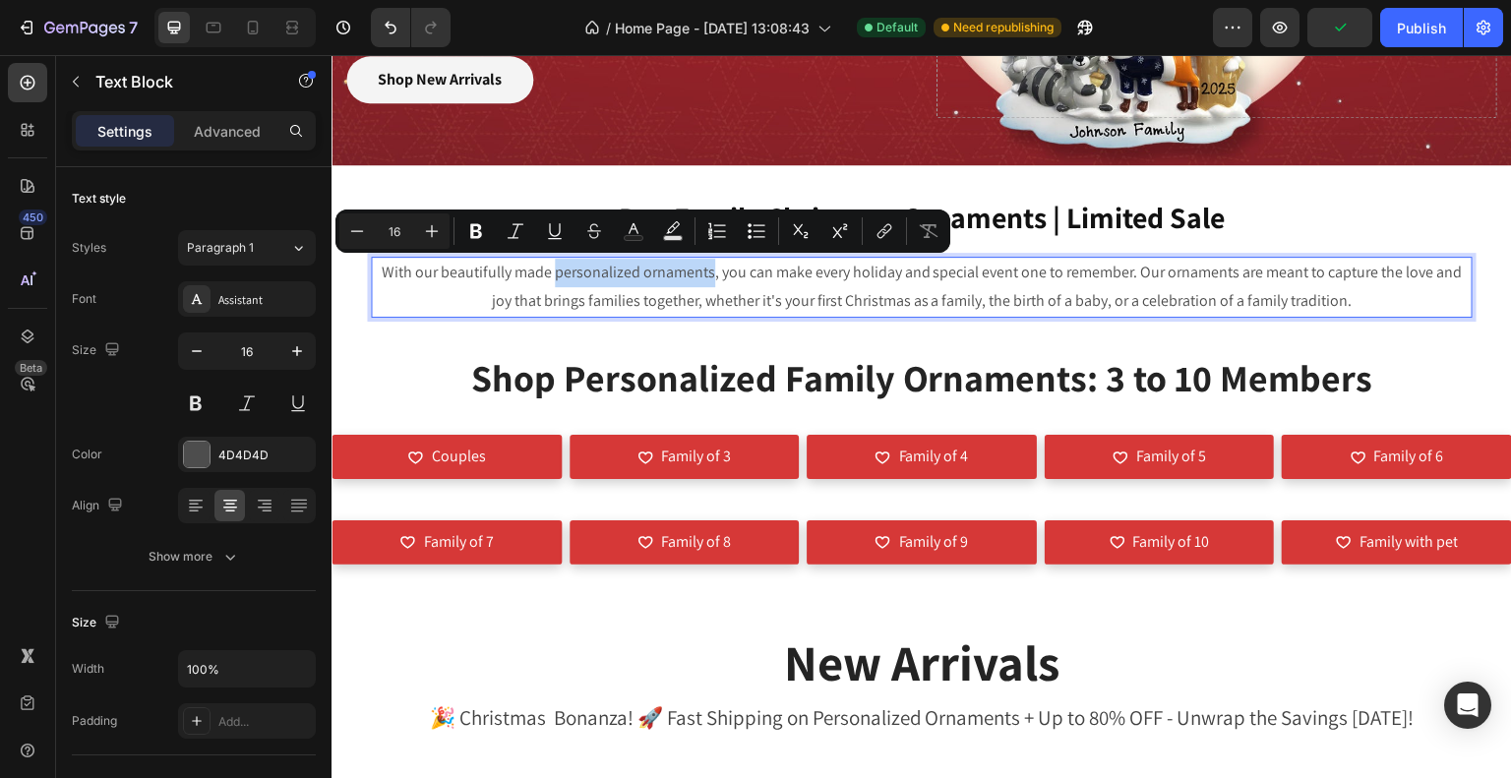
drag, startPoint x: 549, startPoint y: 269, endPoint x: 704, endPoint y: 268, distance: 155.5
click at [704, 268] on p "With our beautifully made personalized ornaments, you can make every holiday an…" at bounding box center [922, 287] width 1098 height 57
click at [737, 285] on p "With our beautifully made personalized ornaments , you can make every holiday a…" at bounding box center [922, 287] width 1098 height 57
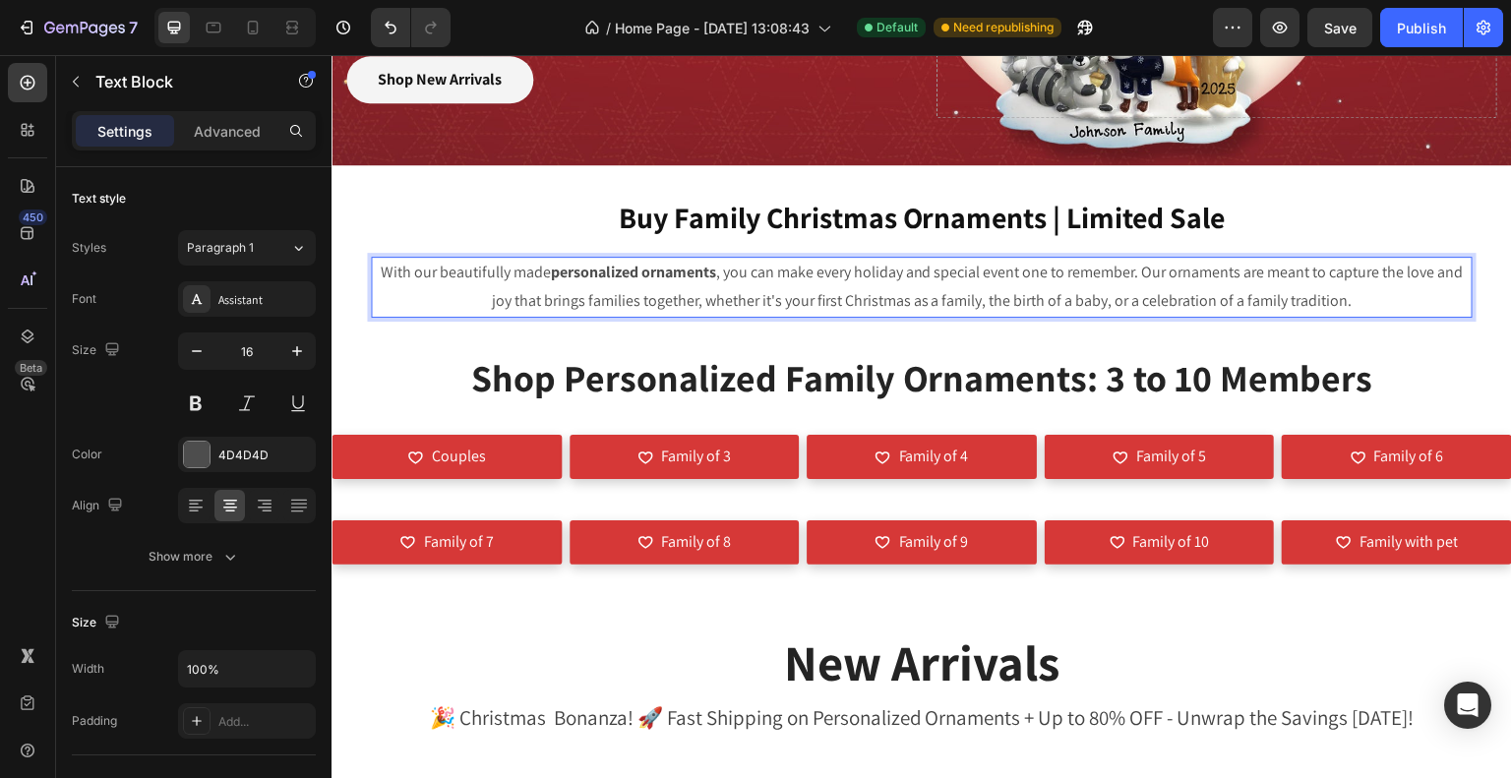
click at [1216, 269] on p "With our beautifully made personalized ornaments , you can make every holiday a…" at bounding box center [922, 287] width 1098 height 57
click at [1262, 282] on p "With our beautifully made personalized ornaments , you can make every holiday a…" at bounding box center [922, 287] width 1098 height 57
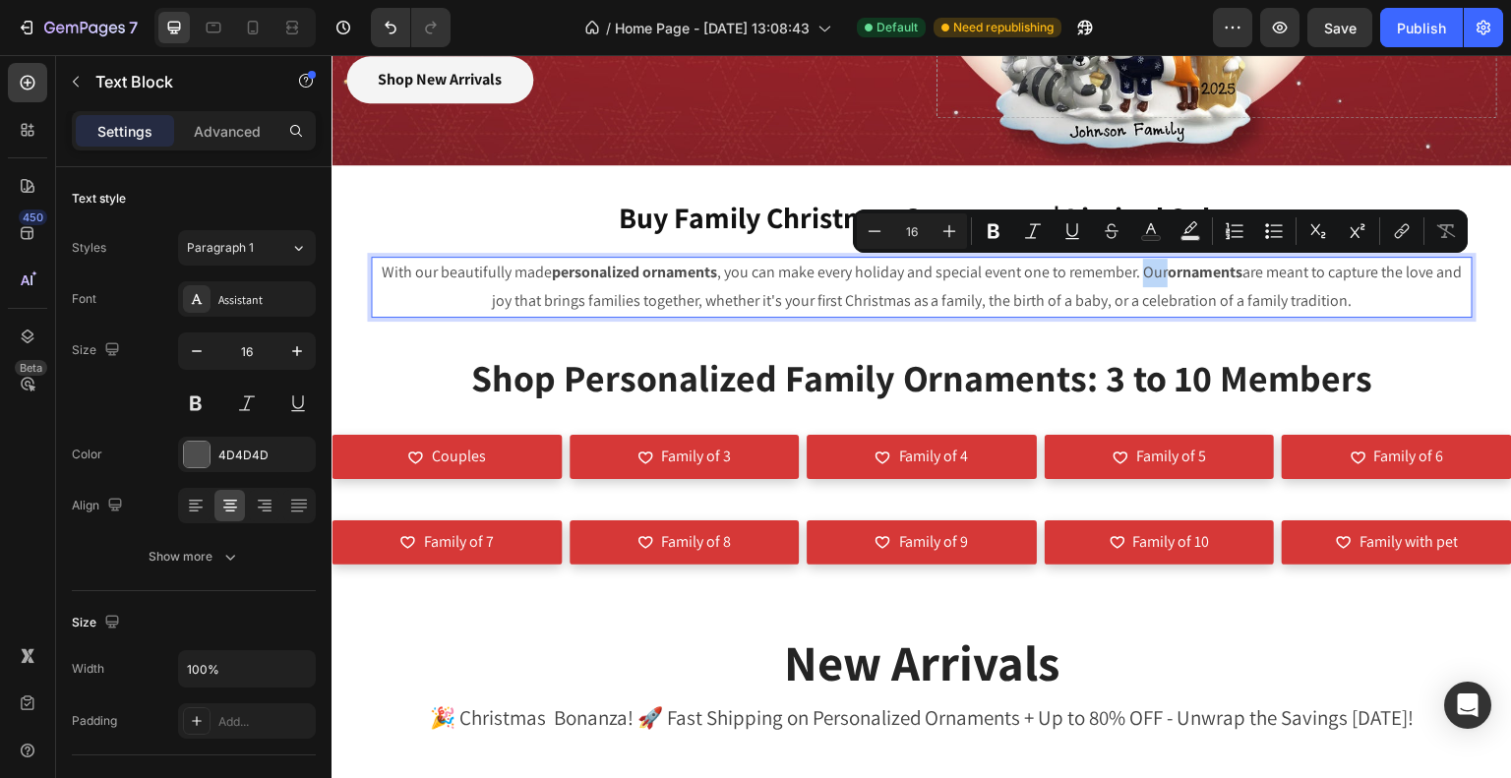
drag, startPoint x: 1150, startPoint y: 274, endPoint x: 1172, endPoint y: 274, distance: 21.6
click at [1172, 274] on p "With our beautifully made personalized ornaments , you can make every holiday a…" at bounding box center [922, 287] width 1098 height 57
click at [1236, 283] on p "With our beautifully made personalized ornaments , you can make every holiday a…" at bounding box center [922, 287] width 1098 height 57
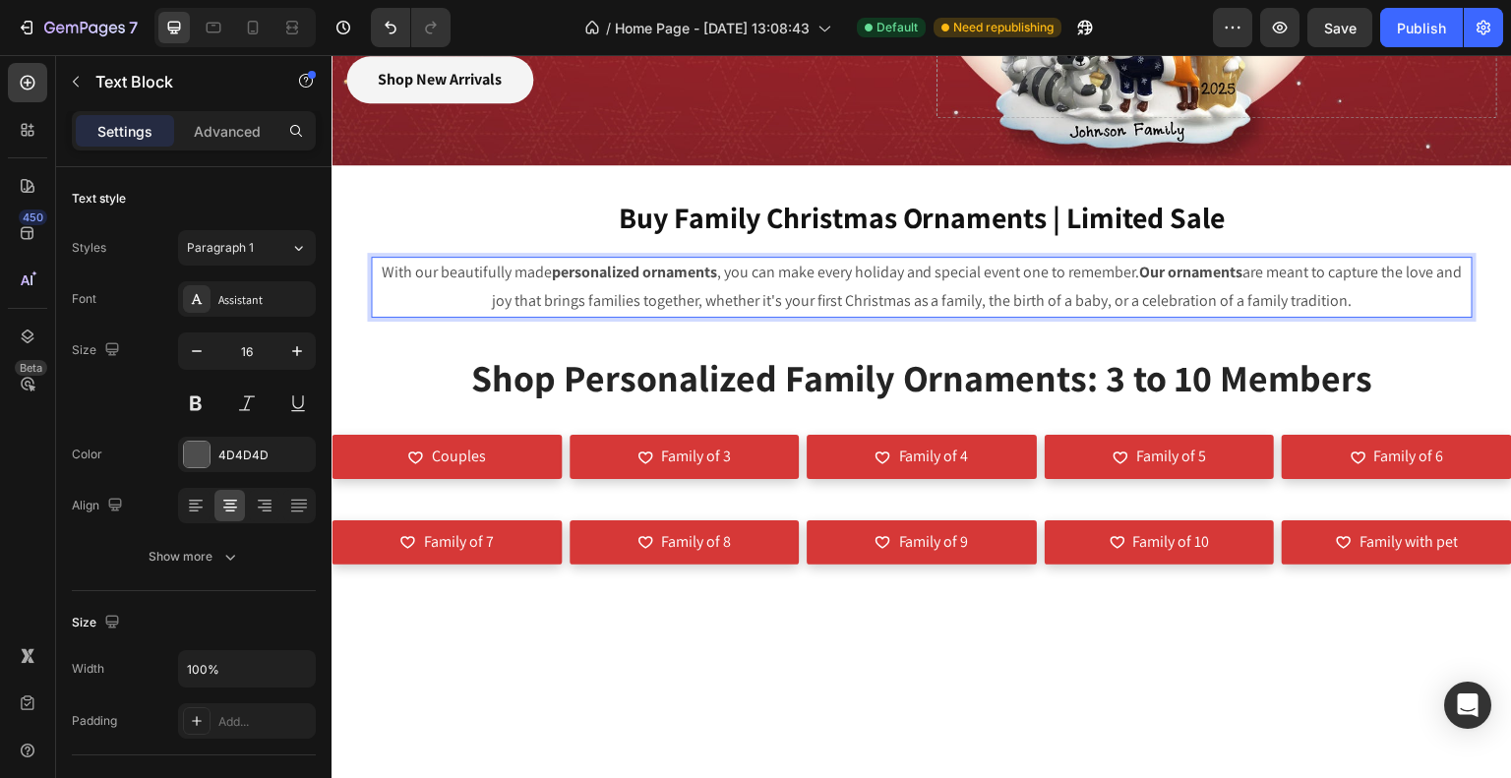
scroll to position [0, 0]
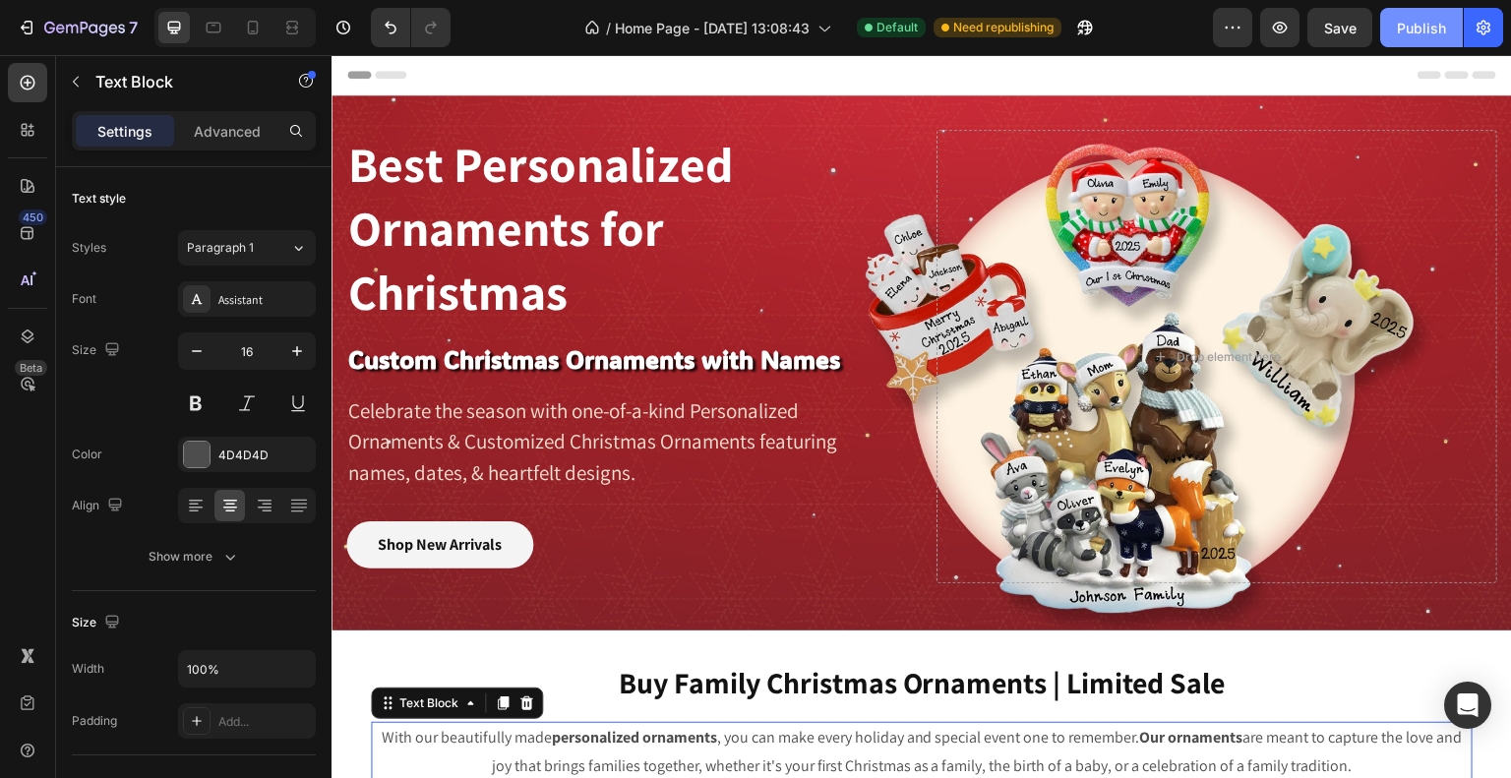
click at [1428, 31] on div "Publish" at bounding box center [1421, 28] width 49 height 21
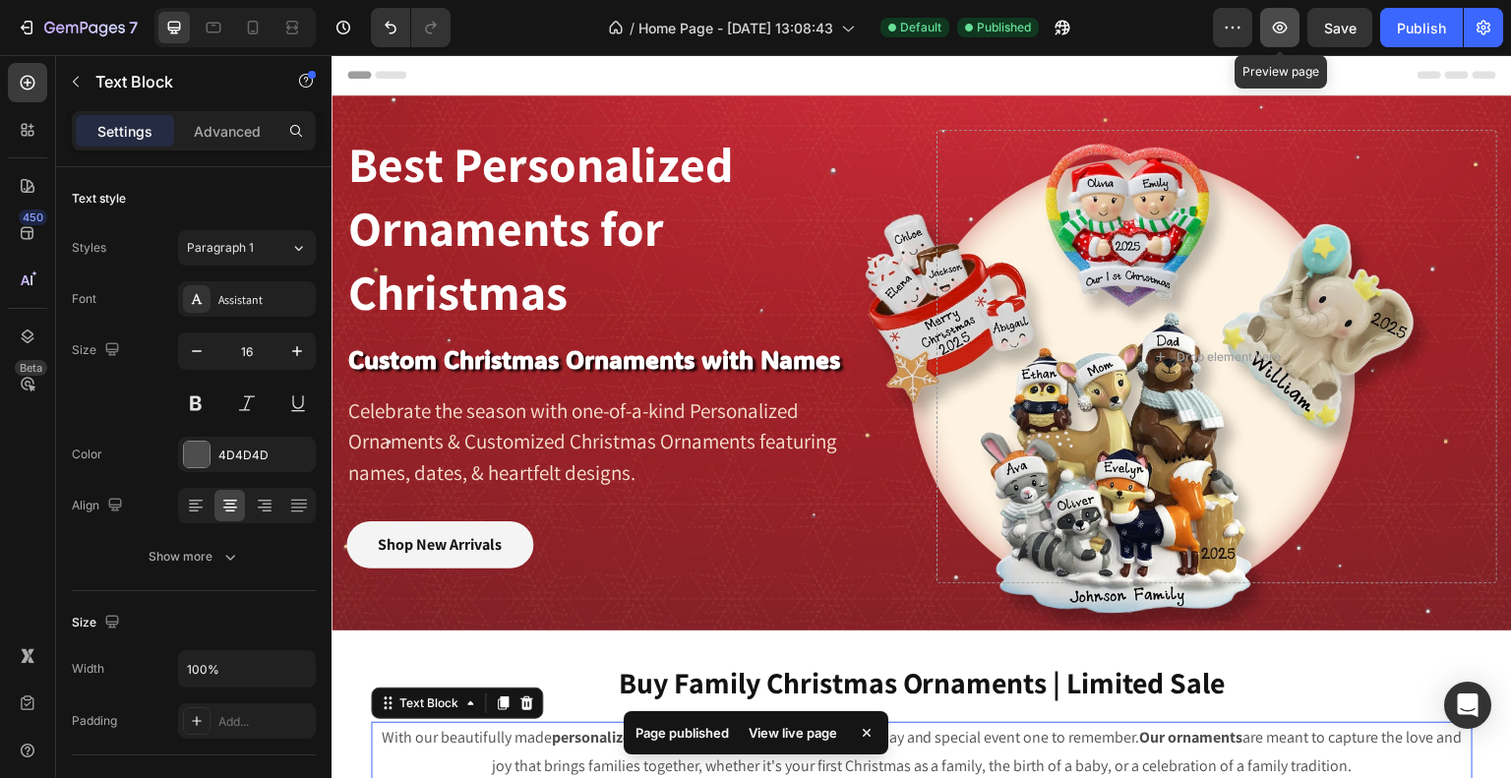
click at [1288, 30] on icon "button" at bounding box center [1280, 28] width 20 height 20
